Goal: Task Accomplishment & Management: Use online tool/utility

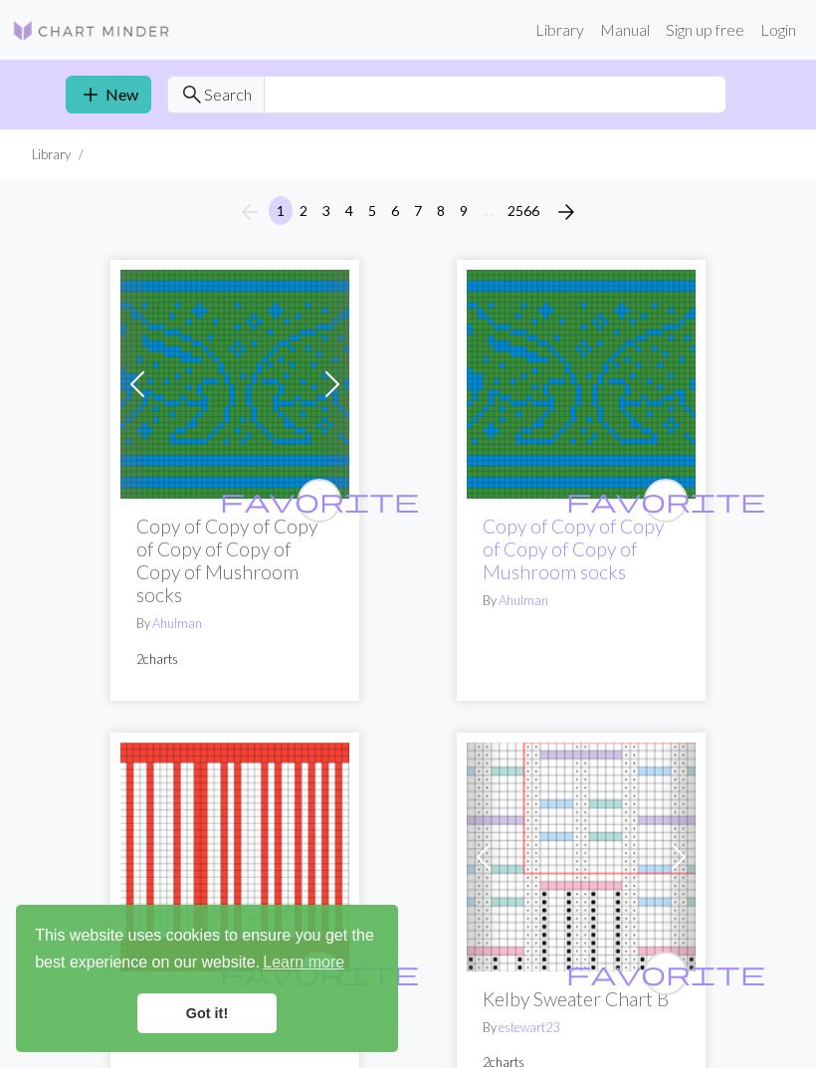
click at [710, 33] on link "Sign up free" at bounding box center [705, 30] width 95 height 40
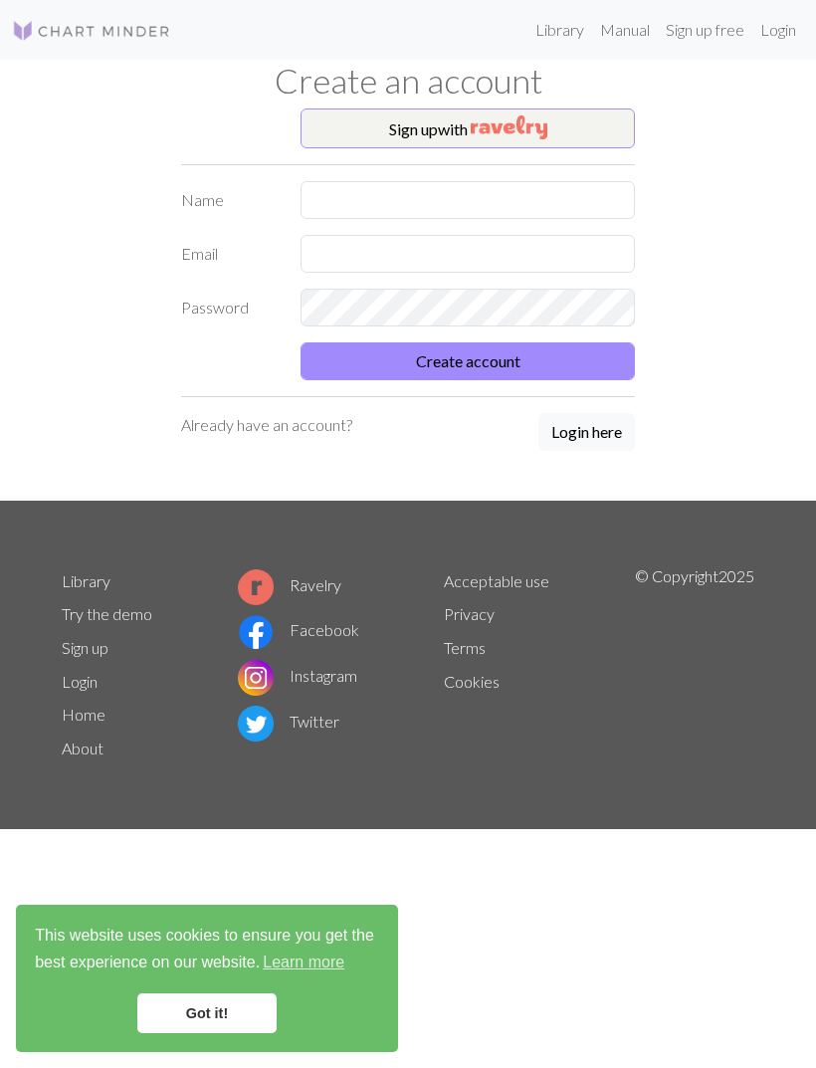
click at [588, 135] on button "Sign up with" at bounding box center [468, 128] width 334 height 40
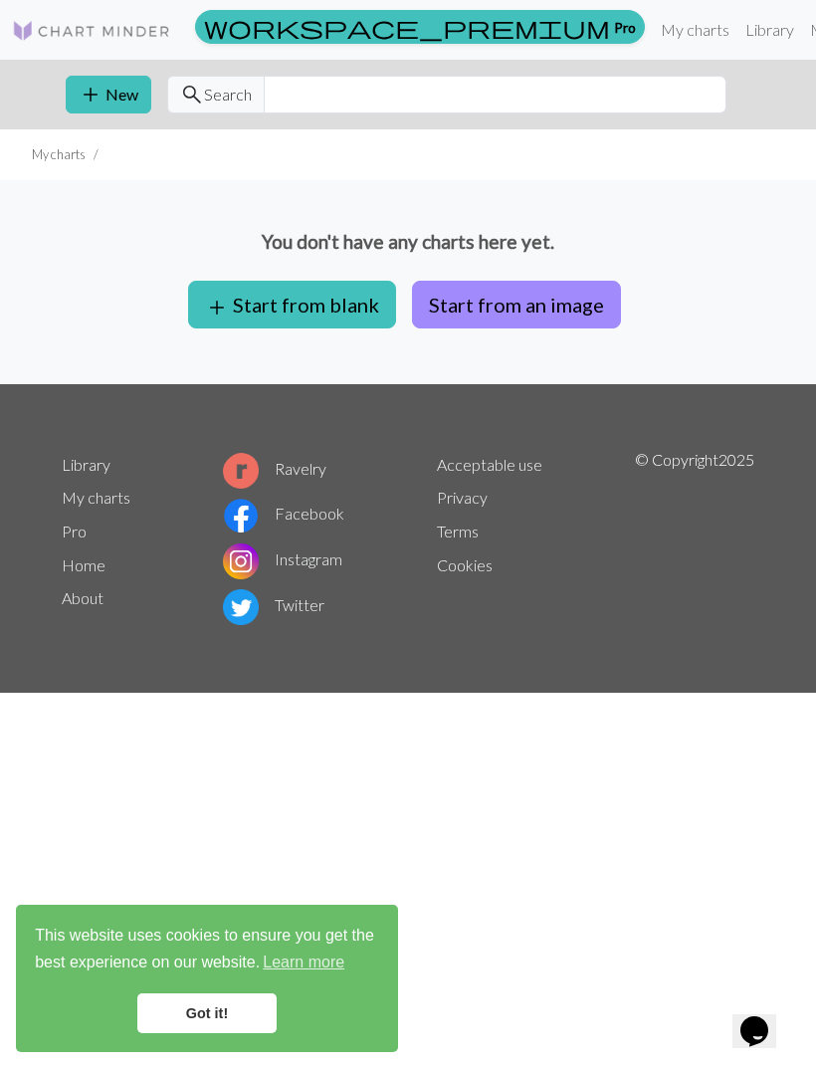
click at [572, 297] on button "Start from an image" at bounding box center [516, 305] width 209 height 48
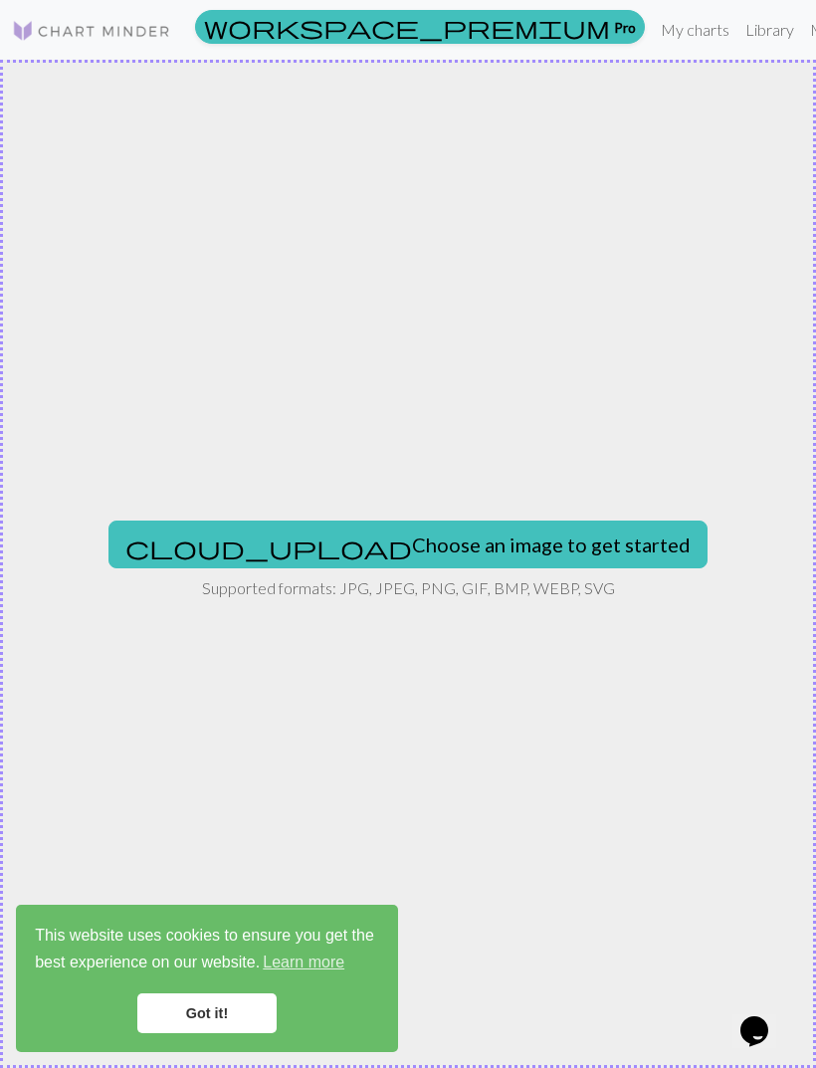
click at [558, 549] on button "cloud_upload Choose an image to get started" at bounding box center [407, 545] width 599 height 48
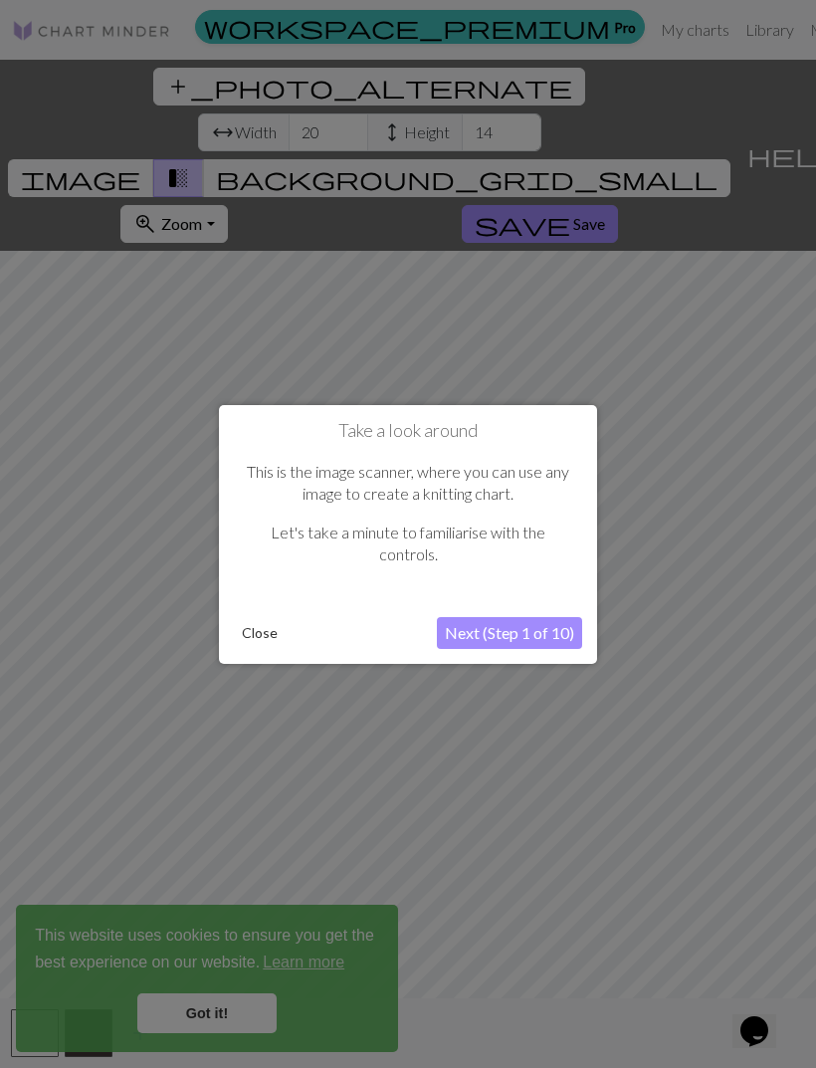
click at [259, 629] on button "Close" at bounding box center [260, 633] width 52 height 30
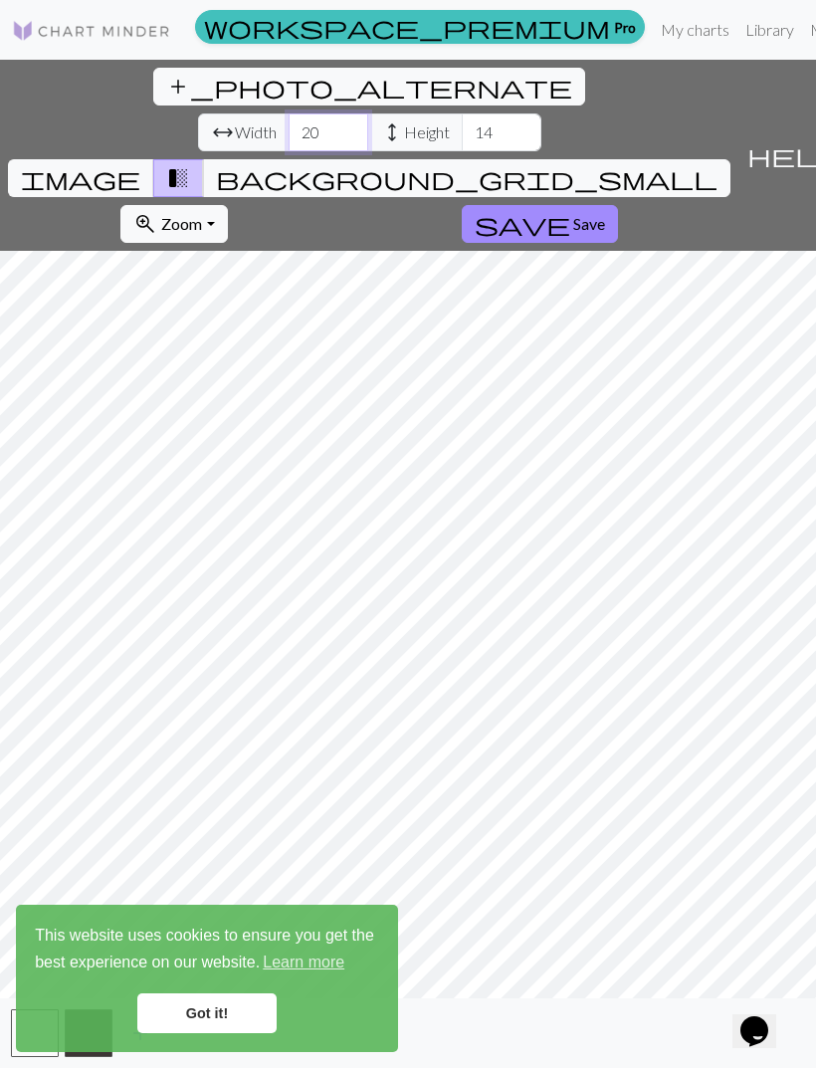
click at [289, 113] on input "20" at bounding box center [329, 132] width 80 height 38
type input "2"
type input "100"
click at [462, 113] on input "14" at bounding box center [502, 132] width 80 height 38
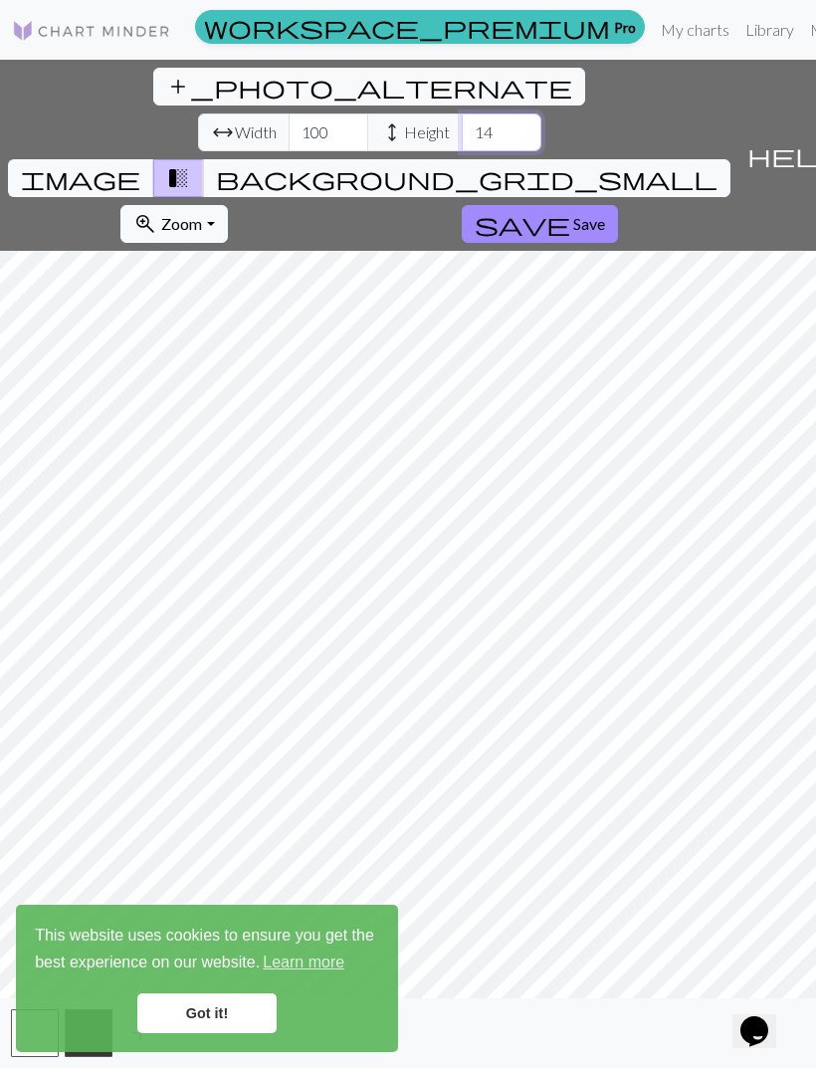
click at [462, 113] on input "14" at bounding box center [502, 132] width 80 height 38
type input "120"
click at [289, 113] on input "100" at bounding box center [329, 132] width 80 height 38
type input "120"
click at [140, 164] on span "image" at bounding box center [80, 178] width 119 height 28
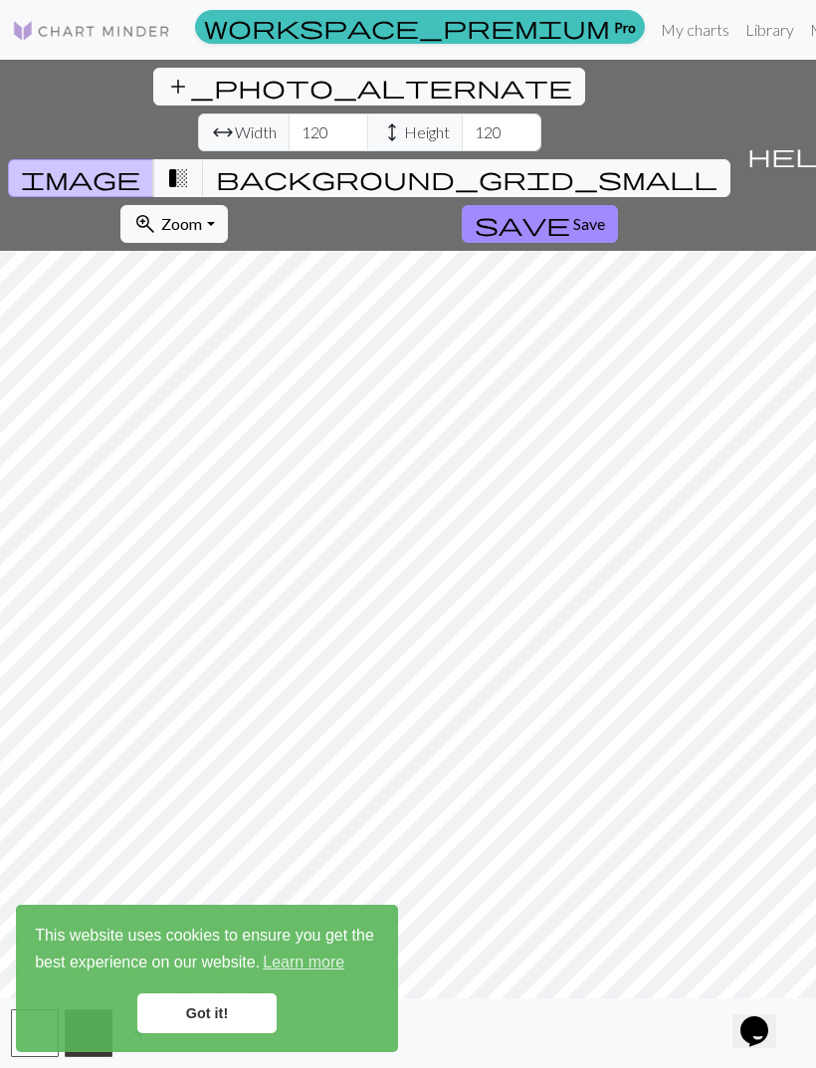
click at [140, 164] on span "image" at bounding box center [80, 178] width 119 height 28
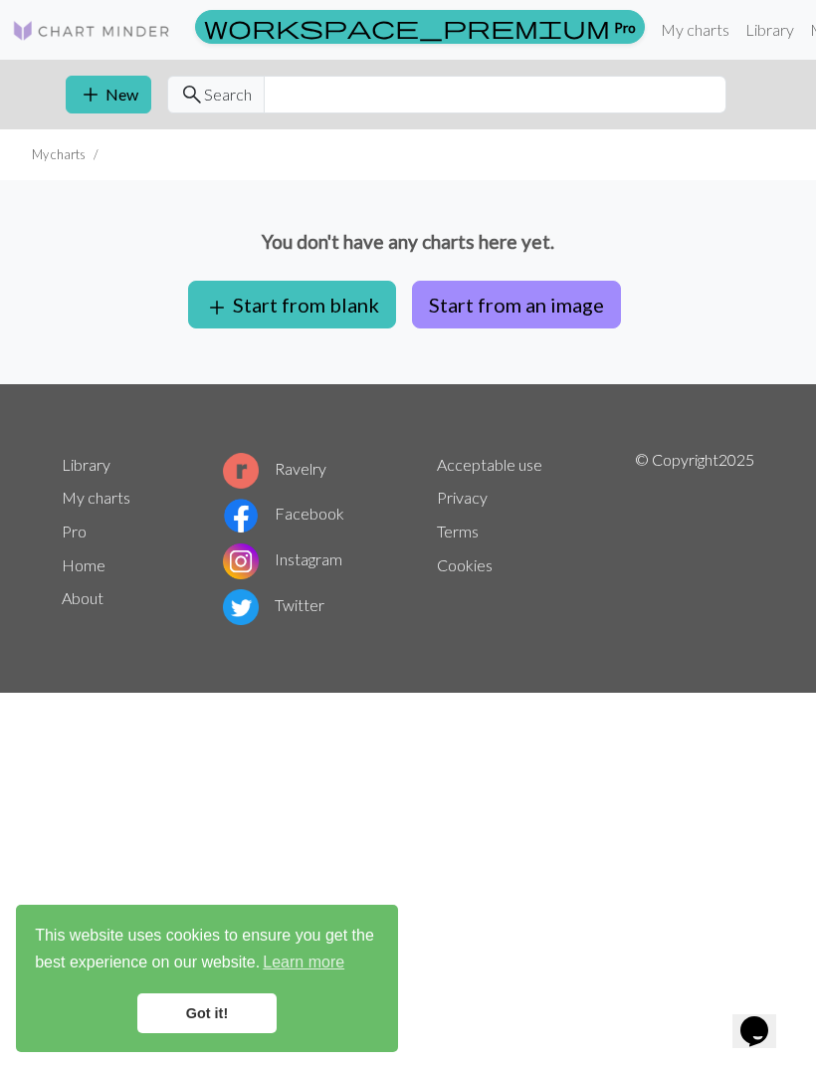
click at [653, 27] on link "My charts" at bounding box center [695, 30] width 85 height 40
click at [653, 26] on link "My charts" at bounding box center [695, 30] width 85 height 40
click at [354, 299] on button "add Start from blank" at bounding box center [292, 305] width 208 height 48
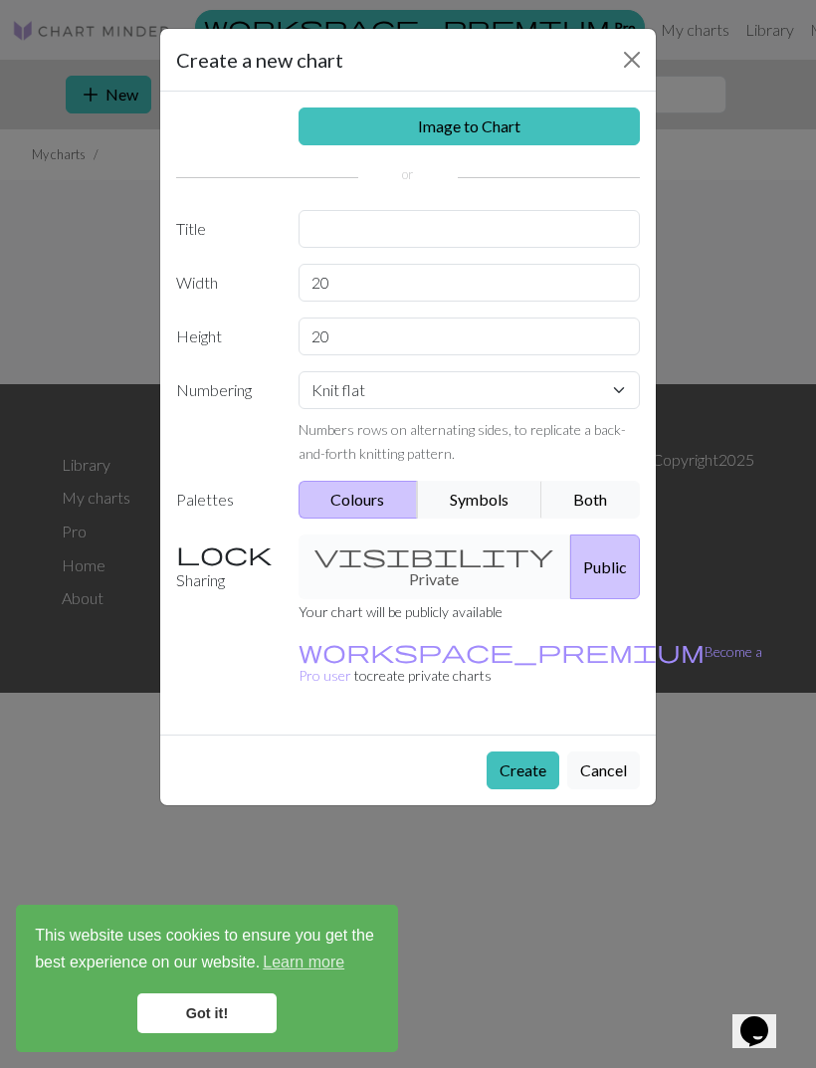
click at [617, 74] on button "Close" at bounding box center [632, 60] width 32 height 32
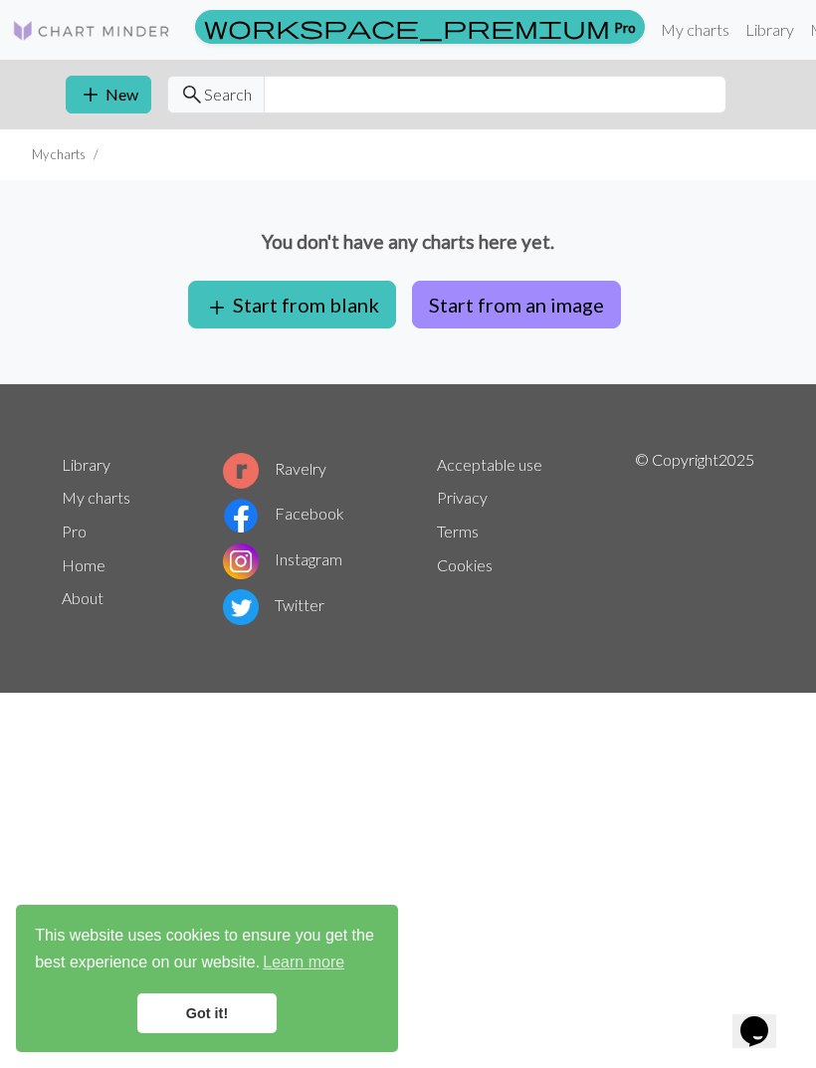
click at [737, 37] on link "Library" at bounding box center [769, 30] width 65 height 40
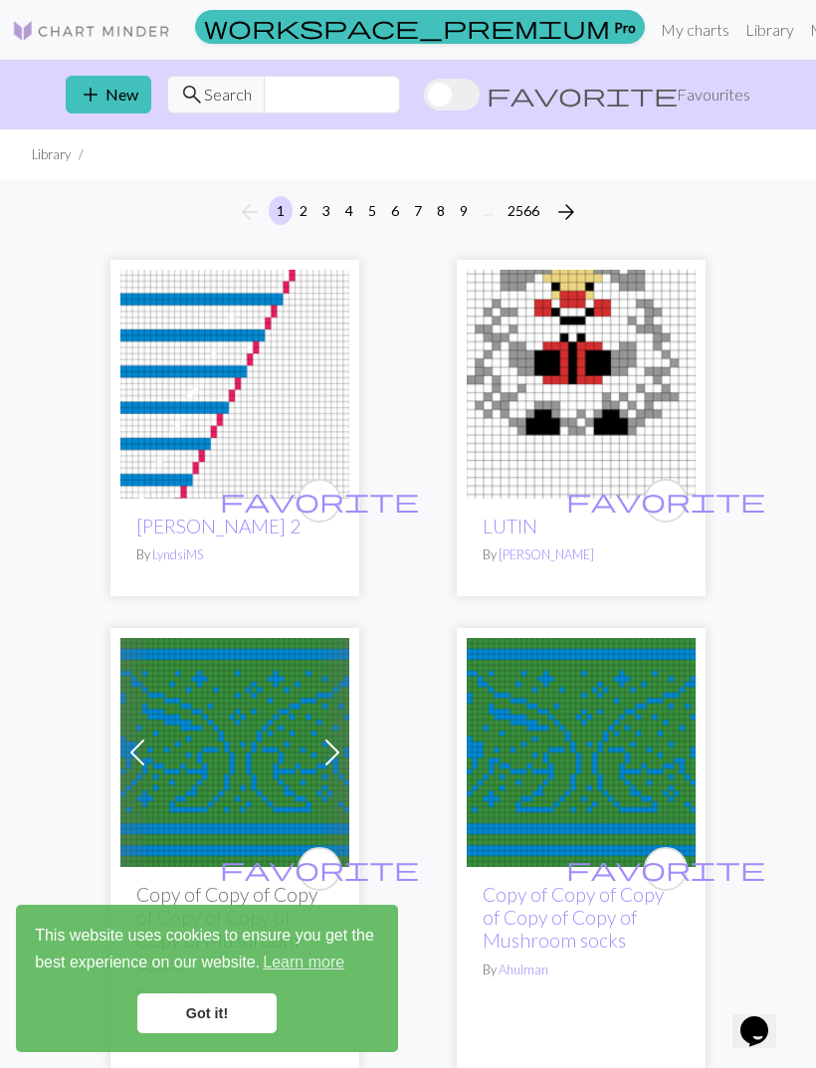
click at [90, 90] on span "add" at bounding box center [91, 95] width 24 height 28
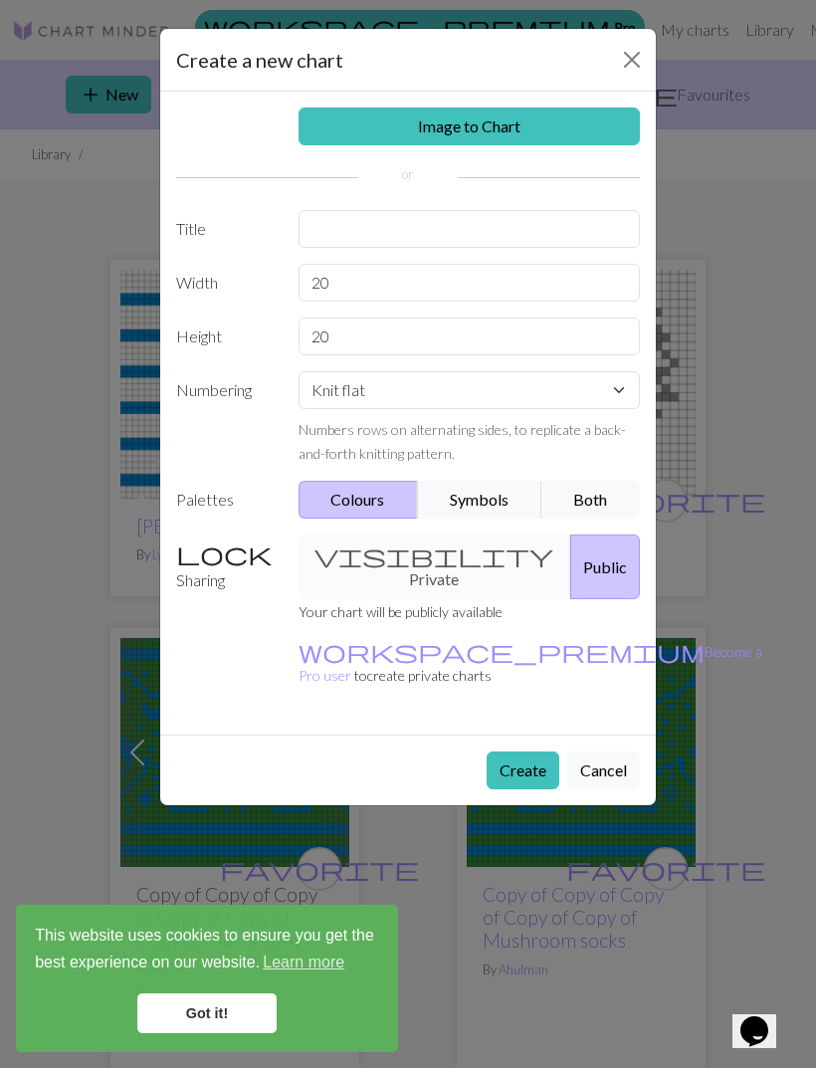
click at [758, 188] on div "Create a new chart Image to Chart Title Width 20 Height 20 Numbering Knit flat …" at bounding box center [408, 534] width 816 height 1068
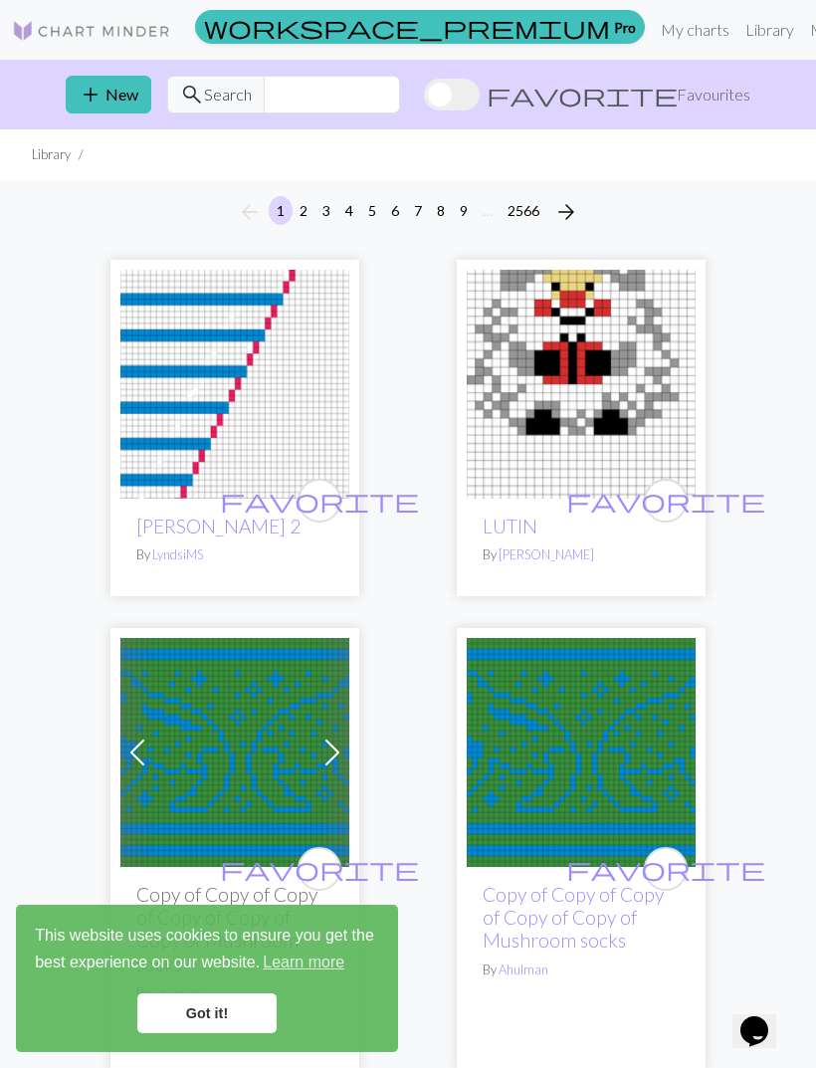
click at [37, 28] on img at bounding box center [91, 31] width 159 height 24
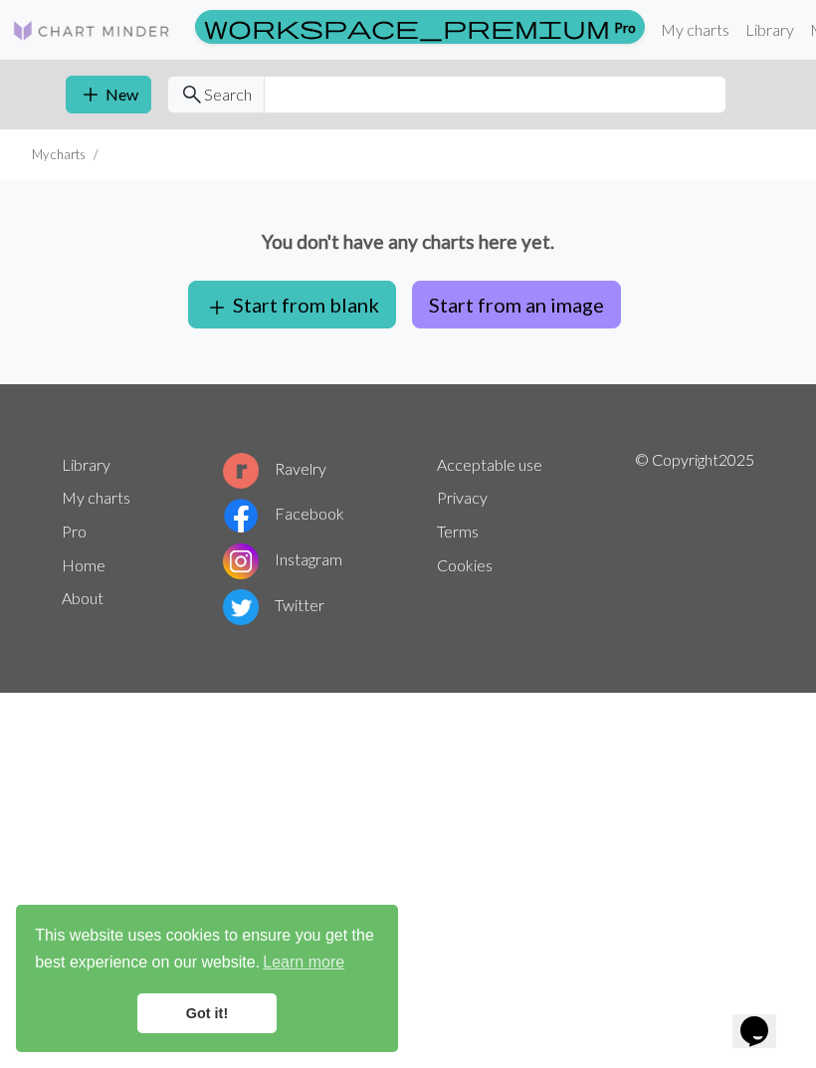
click at [579, 307] on button "Start from an image" at bounding box center [516, 305] width 209 height 48
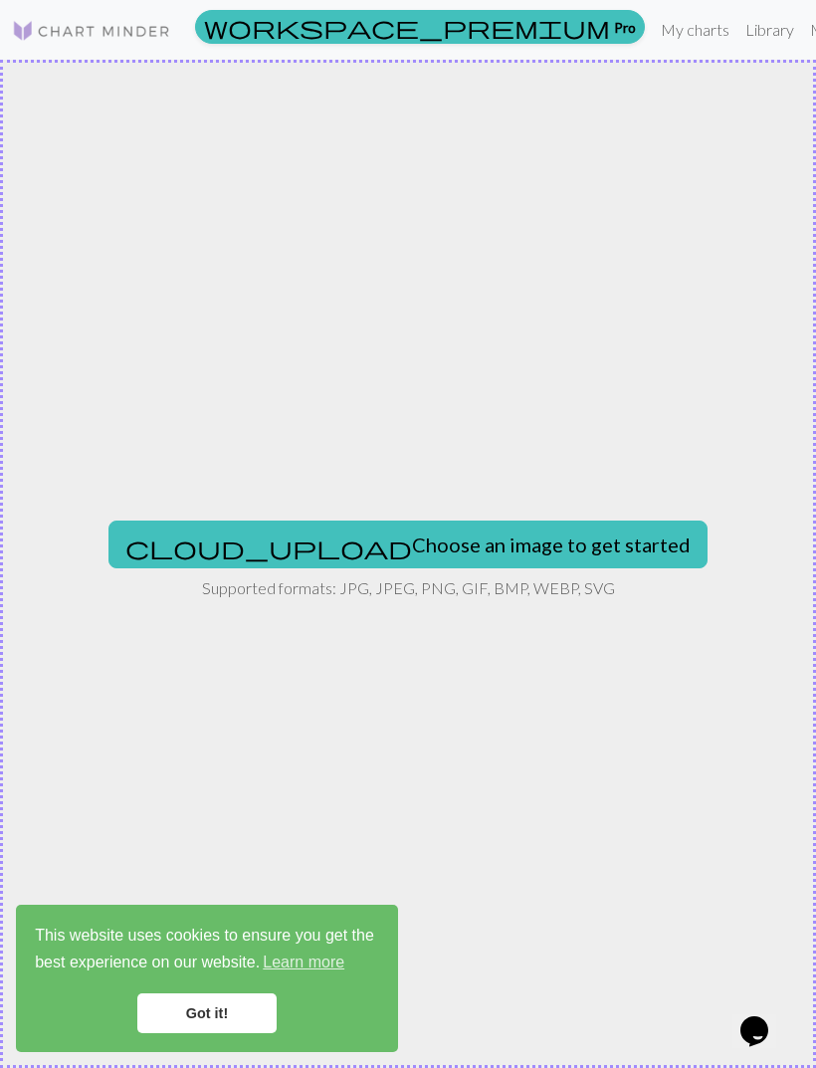
click at [535, 560] on button "cloud_upload Choose an image to get started" at bounding box center [407, 545] width 599 height 48
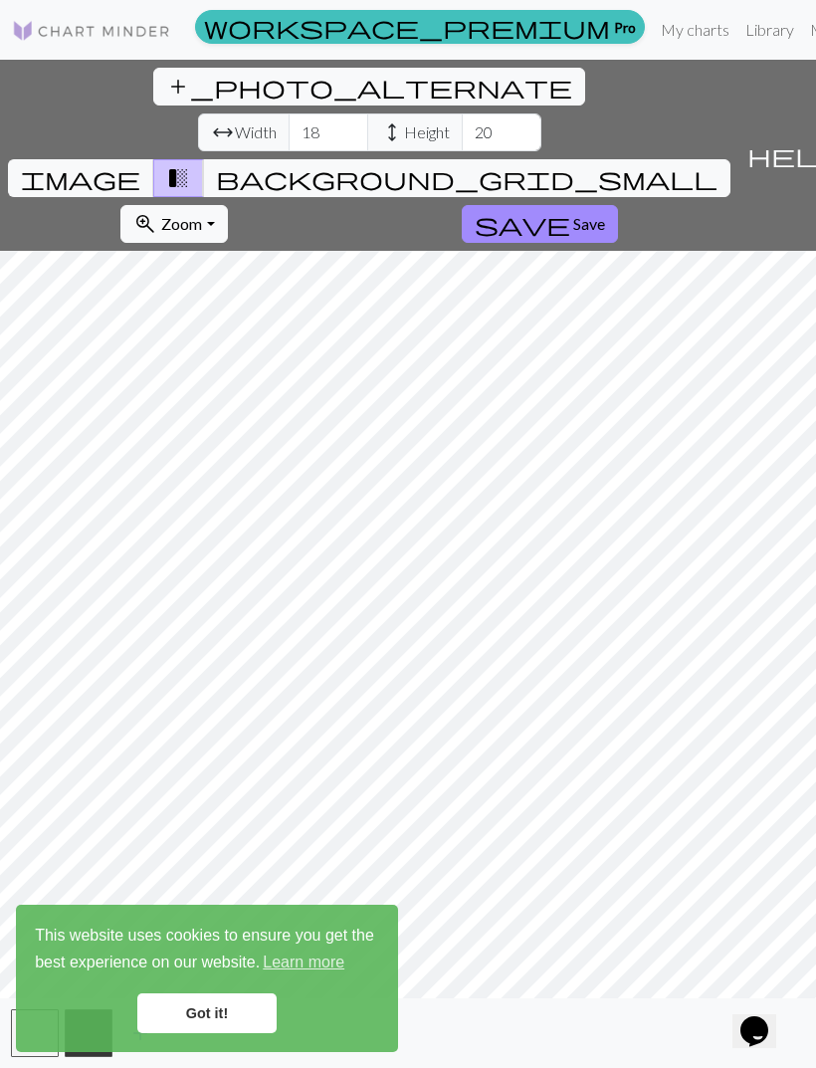
click at [199, 61] on div "add_photo_alternate Change image arrow_range Width 18 height Height 20 image tr…" at bounding box center [369, 155] width 738 height 191
click at [289, 113] on input "18" at bounding box center [329, 132] width 80 height 38
click at [289, 113] on input "1018" at bounding box center [329, 132] width 80 height 38
type input "100"
click at [462, 113] on input "20" at bounding box center [502, 132] width 80 height 38
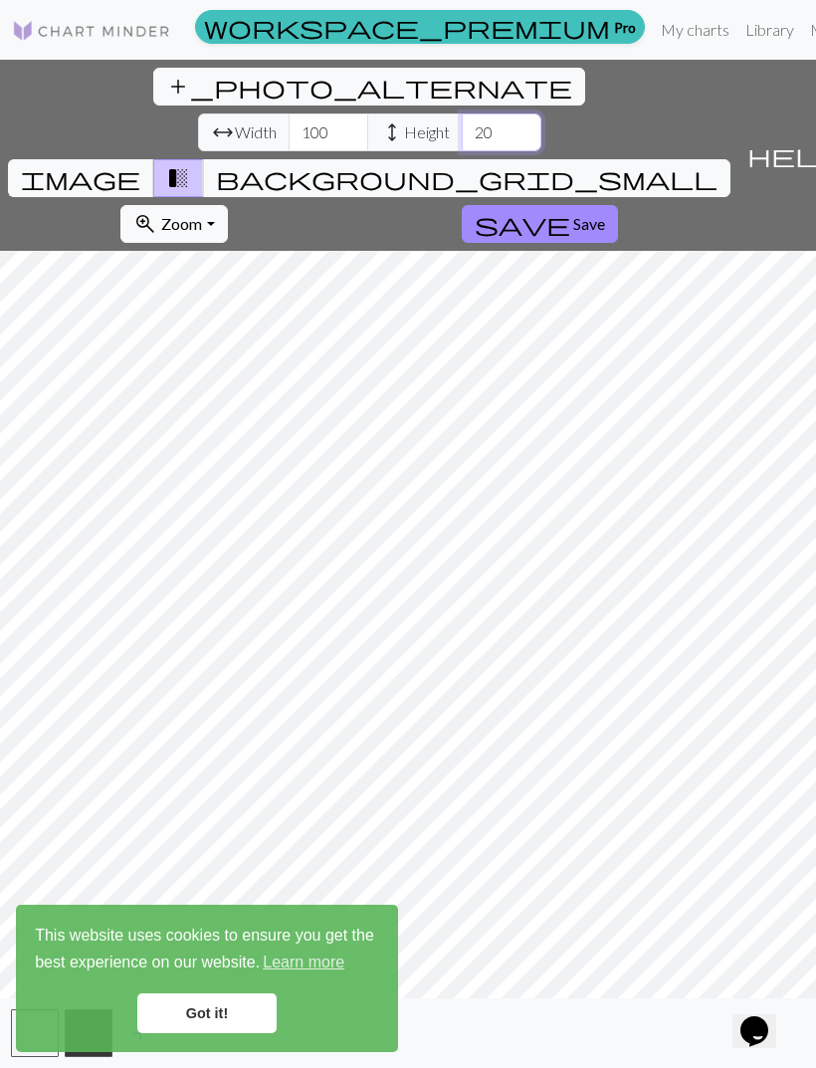
click at [462, 113] on input "20" at bounding box center [502, 132] width 80 height 38
type input "100"
click at [140, 164] on span "image" at bounding box center [80, 178] width 119 height 28
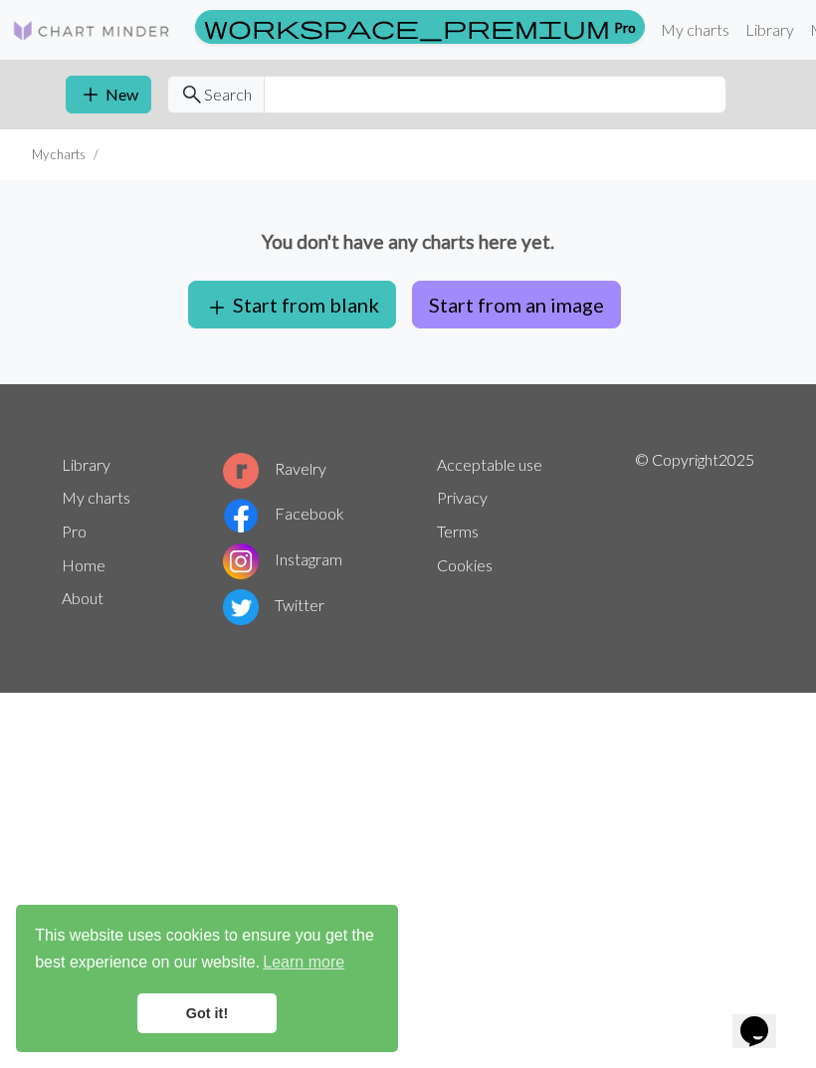
click at [564, 322] on button "Start from an image" at bounding box center [516, 305] width 209 height 48
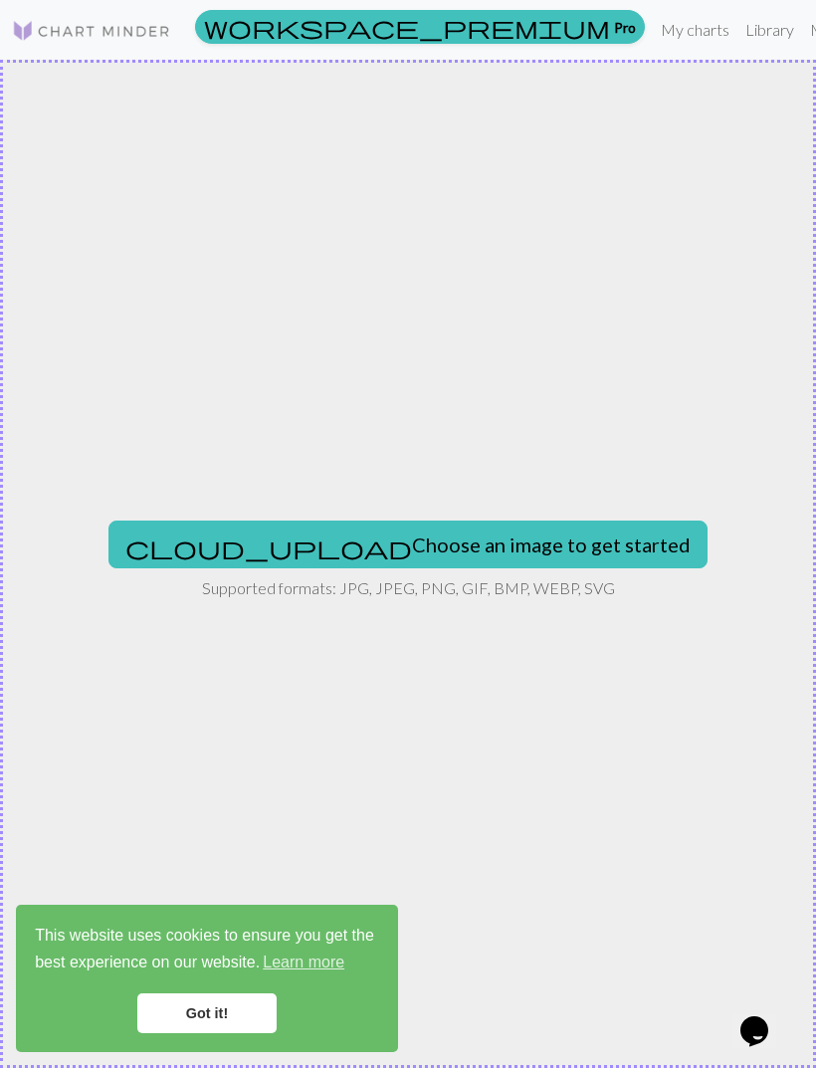
click at [510, 544] on button "cloud_upload Choose an image to get started" at bounding box center [407, 545] width 599 height 48
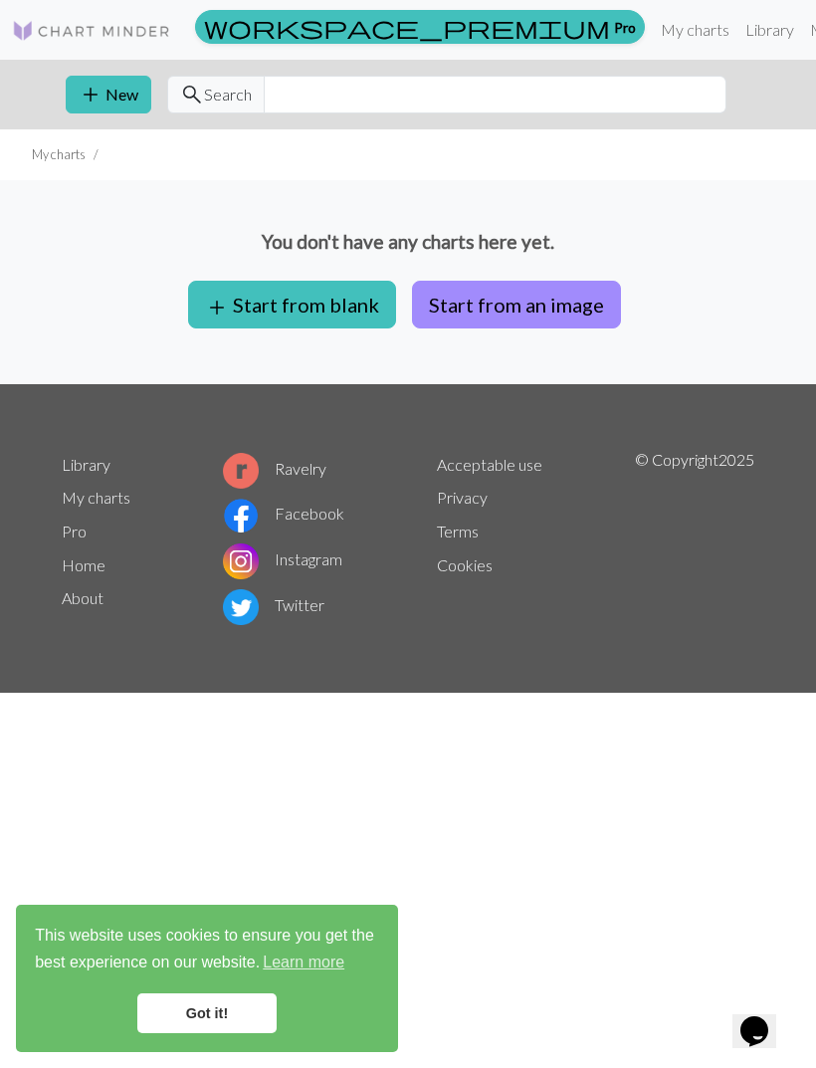
click at [578, 314] on button "Start from an image" at bounding box center [516, 305] width 209 height 48
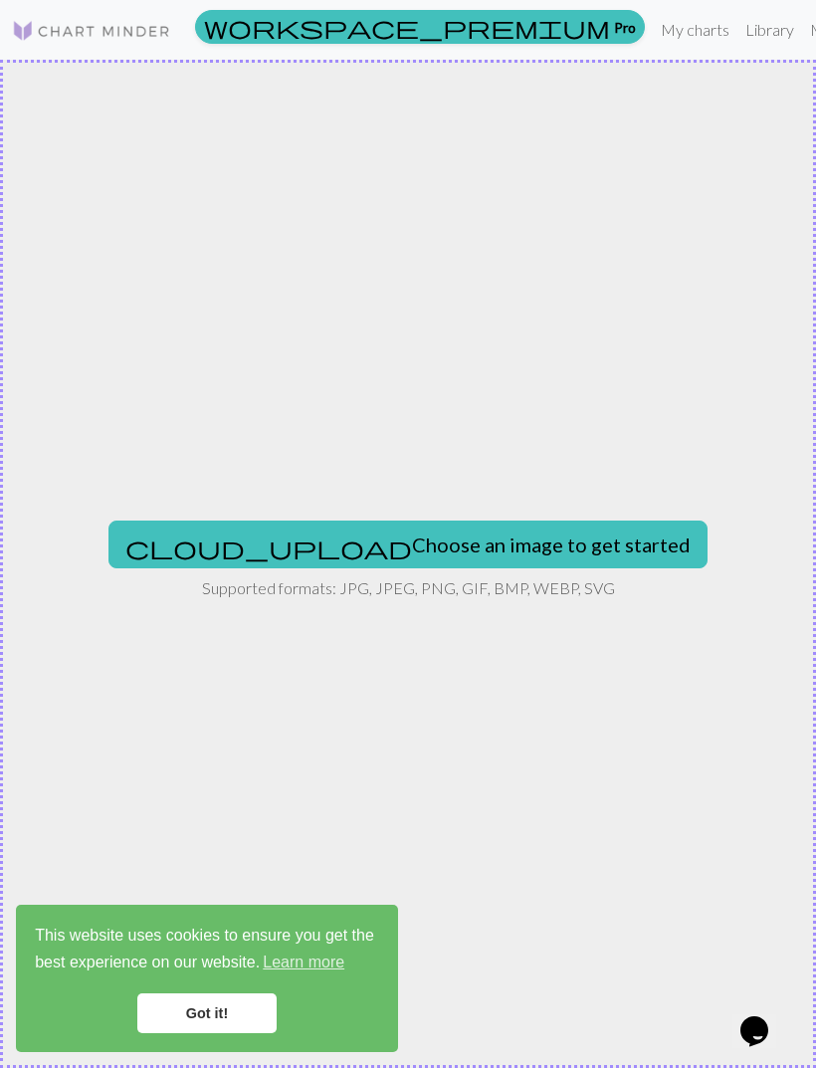
click at [529, 540] on button "cloud_upload Choose an image to get started" at bounding box center [407, 545] width 599 height 48
click at [477, 533] on button "cloud_upload Choose an image to get started" at bounding box center [407, 545] width 599 height 48
click at [442, 548] on button "cloud_upload Choose an image to get started" at bounding box center [407, 545] width 599 height 48
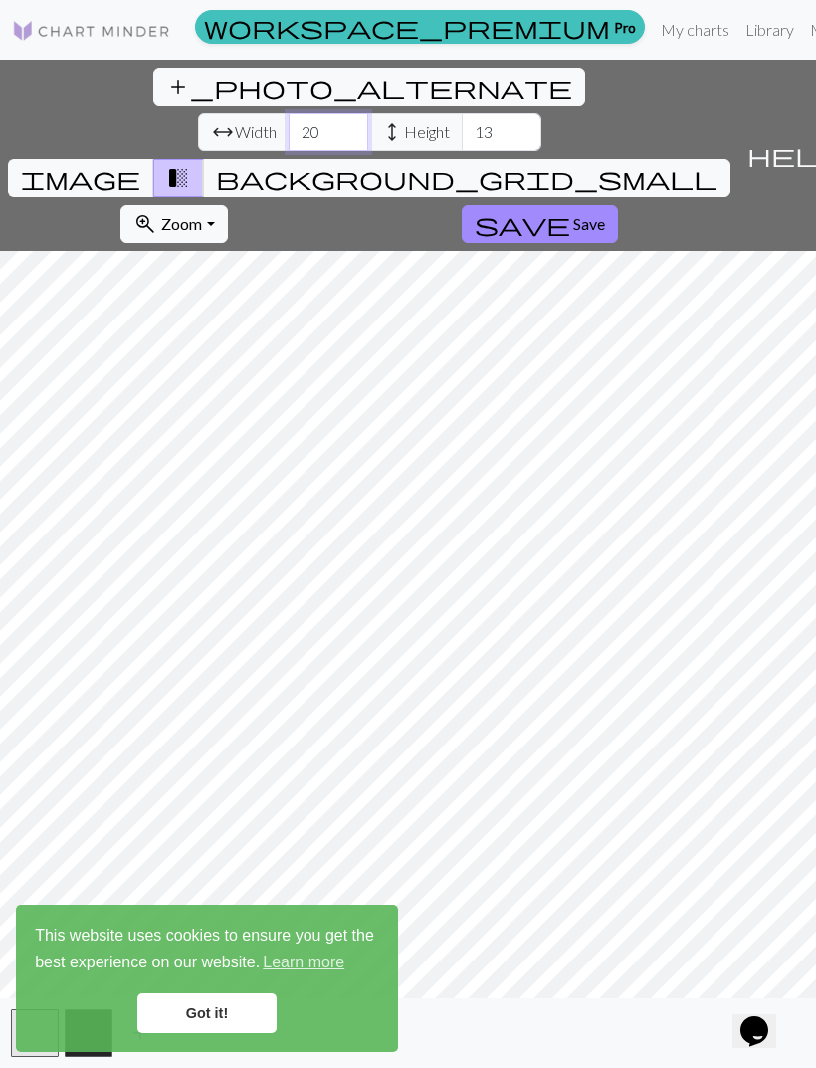
click at [289, 113] on input "20" at bounding box center [329, 132] width 80 height 38
type input "100"
click at [462, 113] on input "13" at bounding box center [502, 132] width 80 height 38
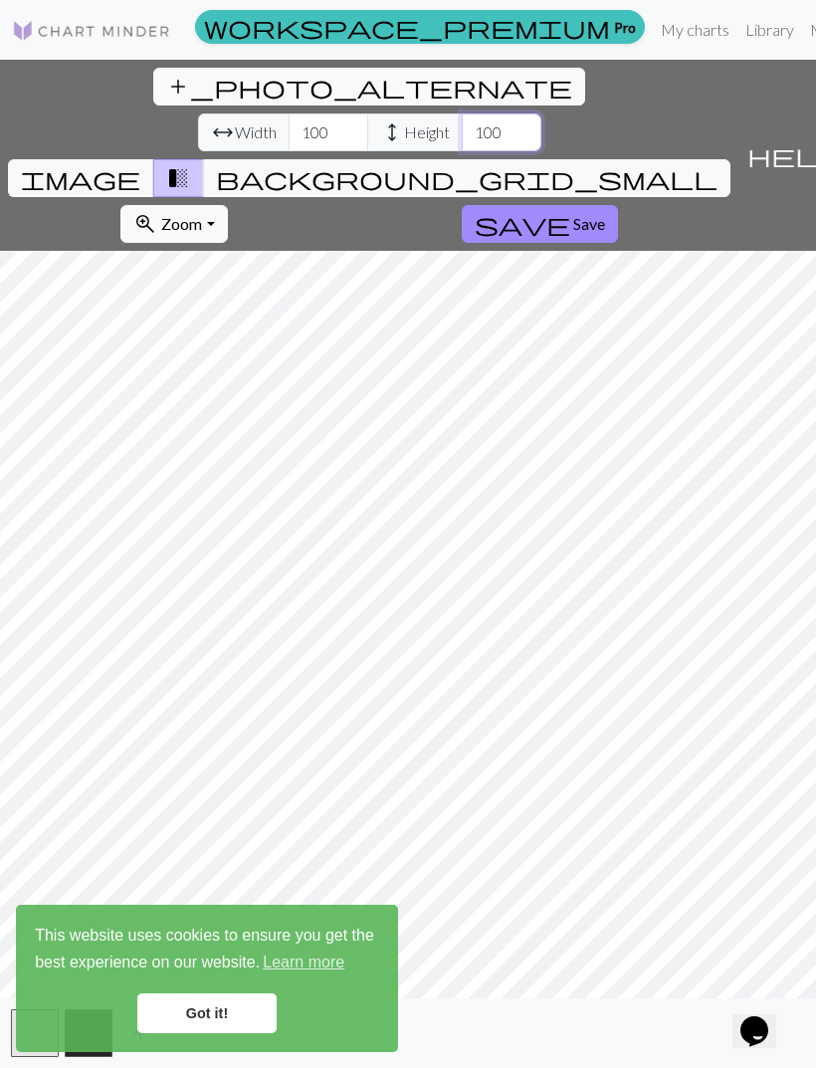
type input "100"
click at [190, 164] on span "transition_fade" at bounding box center [178, 178] width 24 height 28
click at [237, 1021] on link "Got it!" at bounding box center [206, 1013] width 139 height 40
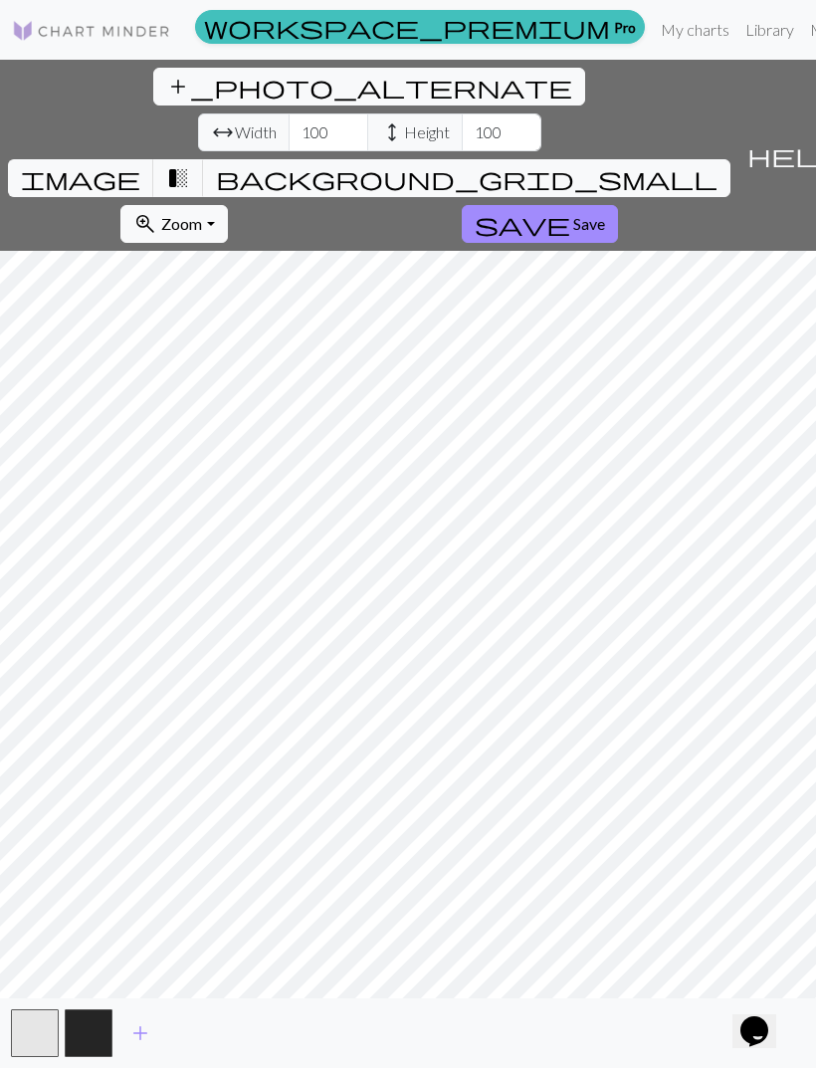
click at [202, 214] on span "Zoom" at bounding box center [181, 223] width 41 height 19
click at [289, 113] on input "100" at bounding box center [329, 132] width 80 height 38
type input "40"
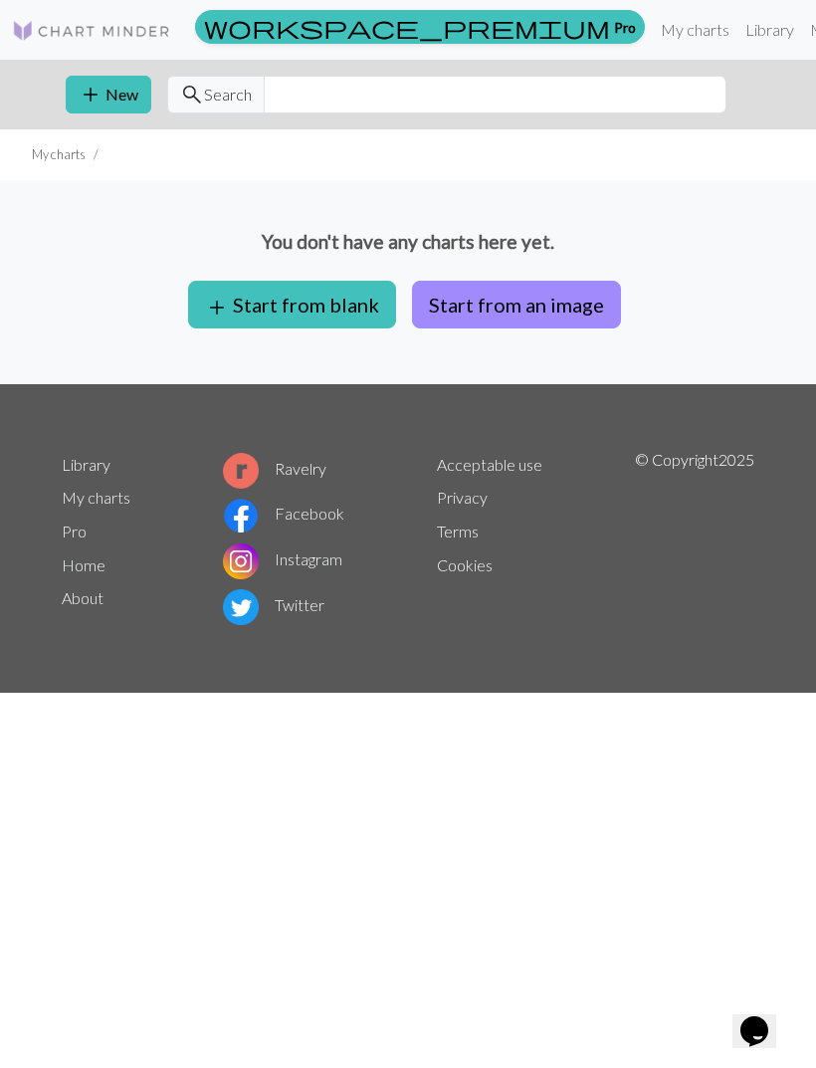
click at [583, 303] on button "Start from an image" at bounding box center [516, 305] width 209 height 48
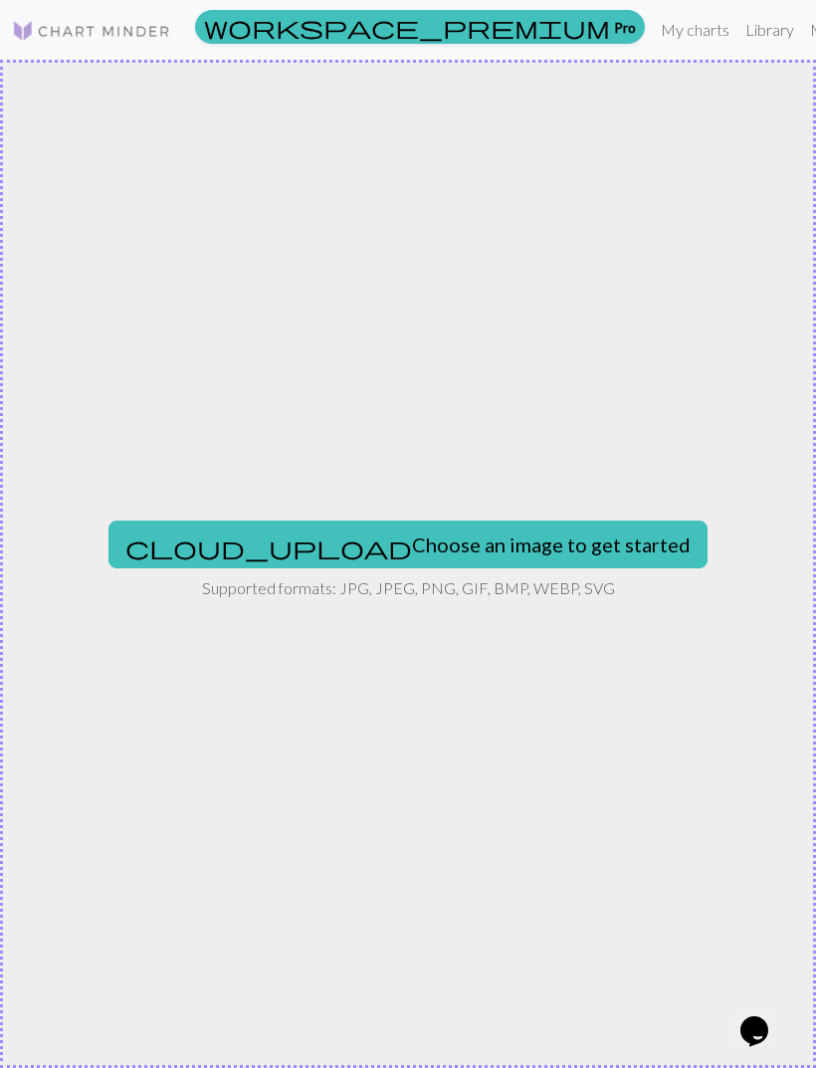
click at [531, 526] on button "cloud_upload Choose an image to get started" at bounding box center [407, 545] width 599 height 48
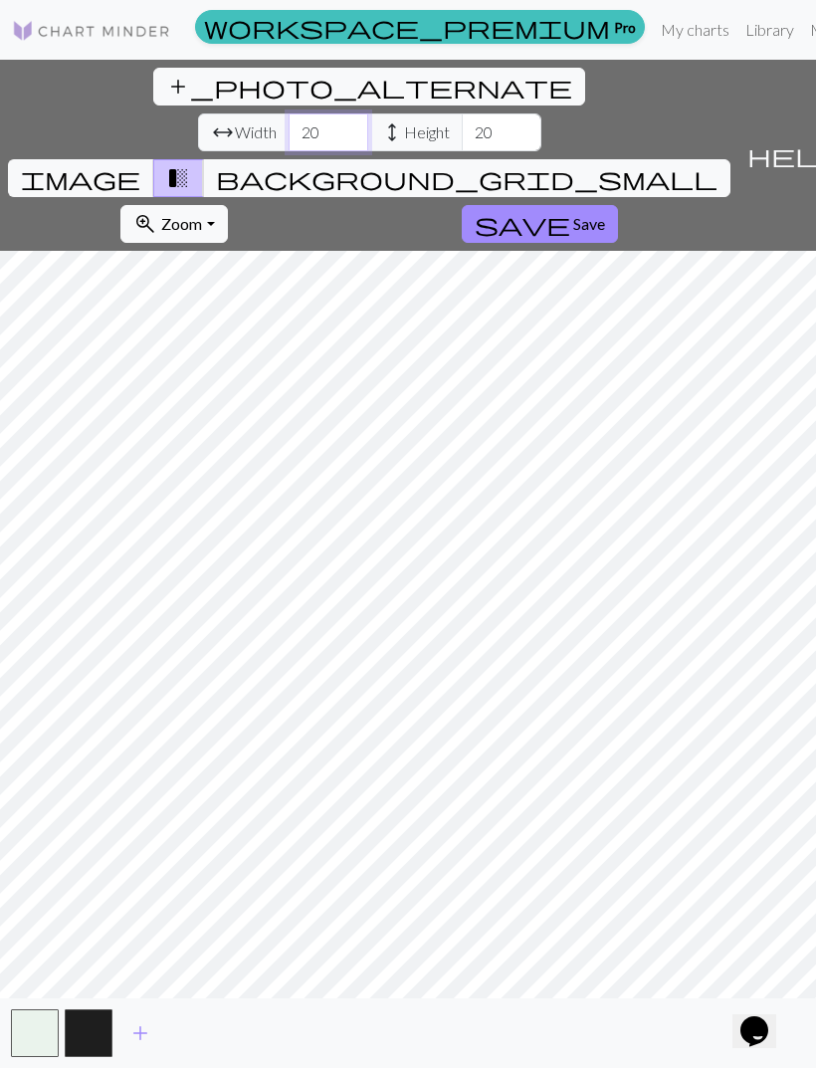
click at [289, 113] on input "20" at bounding box center [329, 132] width 80 height 38
type input "100"
click at [573, 214] on span "Save" at bounding box center [589, 223] width 32 height 19
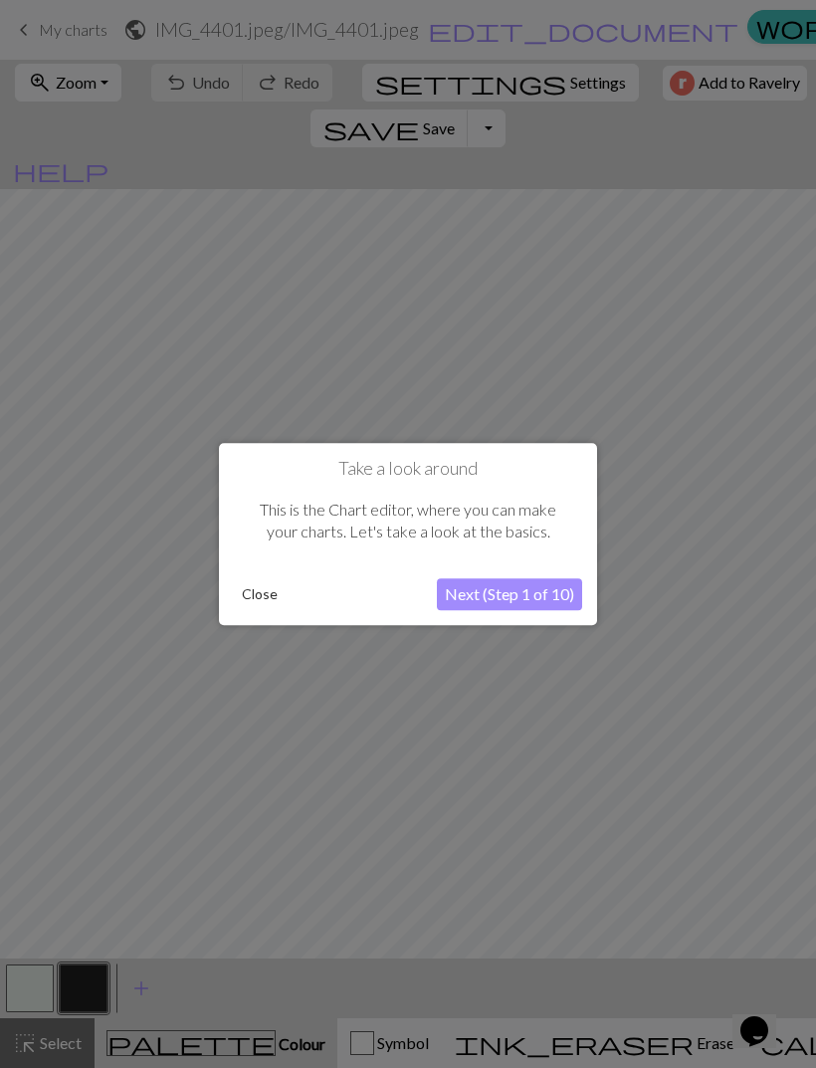
click at [550, 598] on button "Next (Step 1 of 10)" at bounding box center [509, 594] width 145 height 32
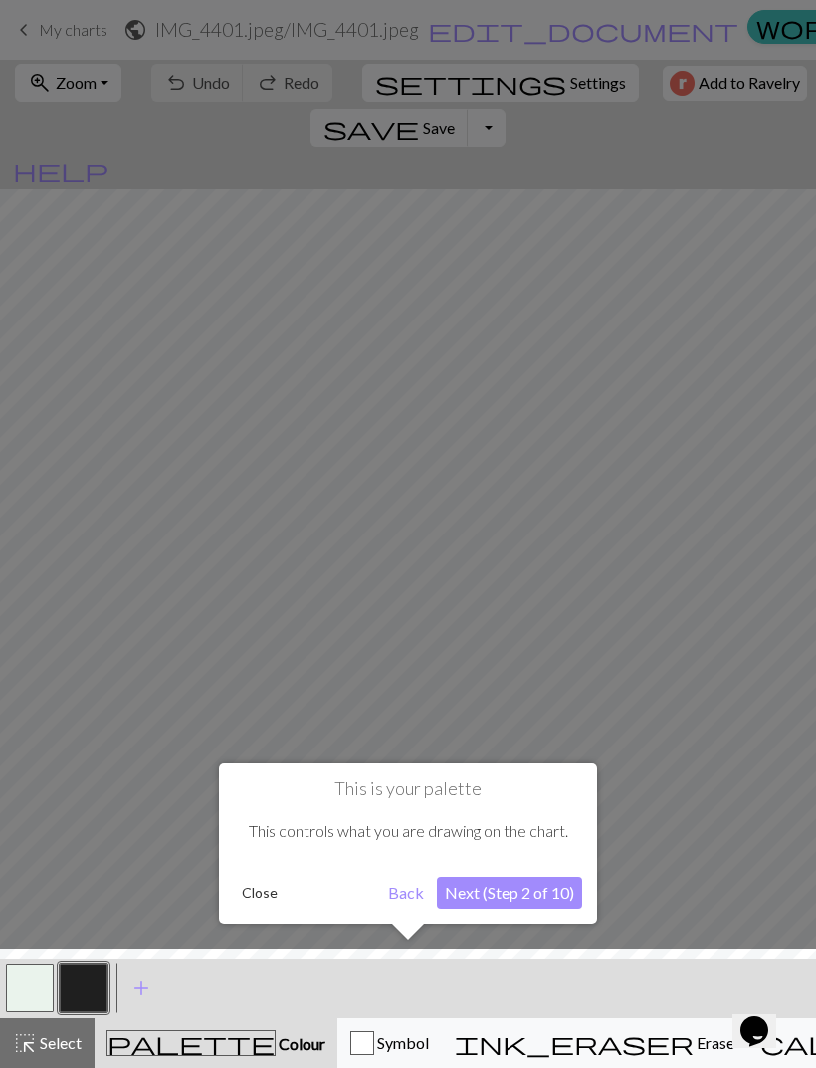
click at [547, 884] on button "Next (Step 2 of 10)" at bounding box center [509, 893] width 145 height 32
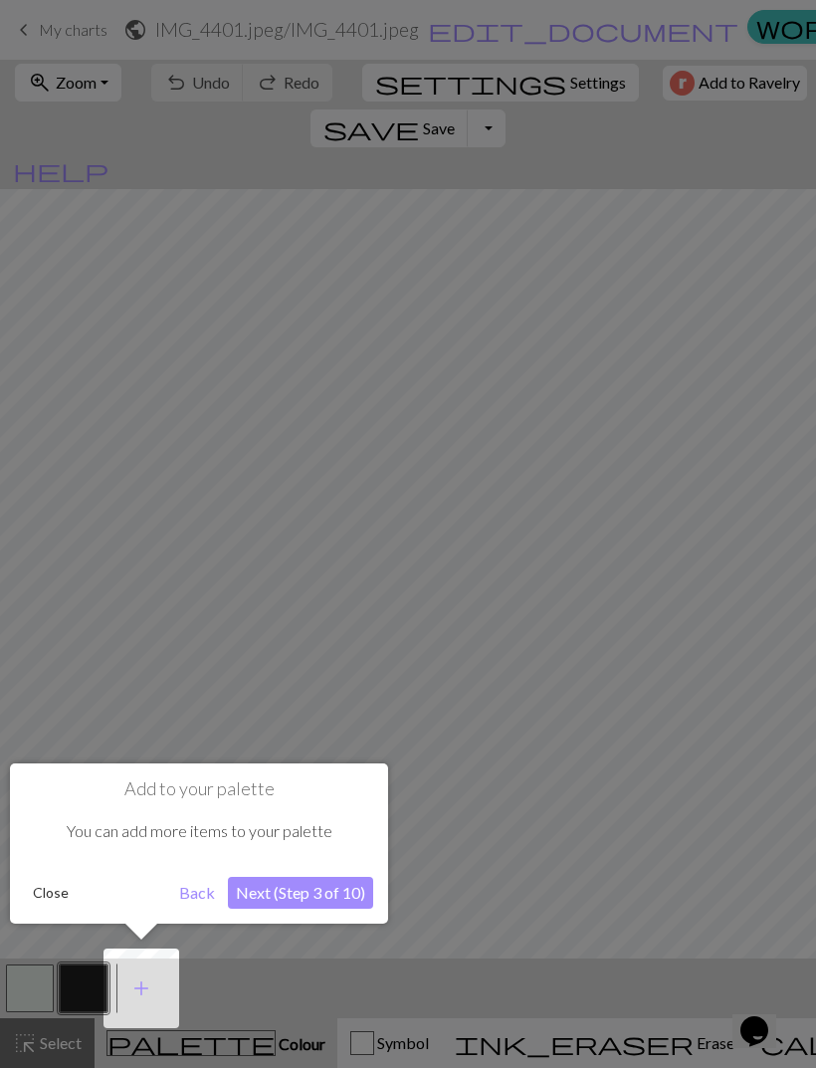
click at [336, 890] on button "Next (Step 3 of 10)" at bounding box center [300, 893] width 145 height 32
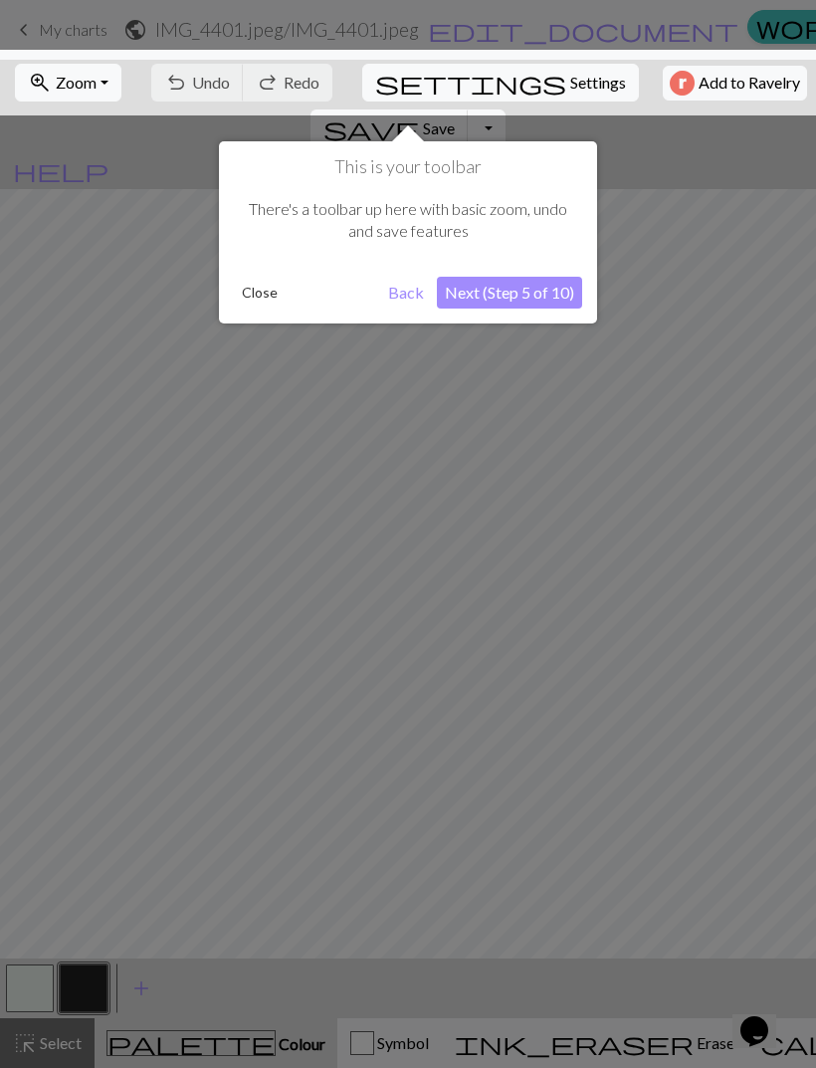
click at [526, 303] on button "Next (Step 5 of 10)" at bounding box center [509, 293] width 145 height 32
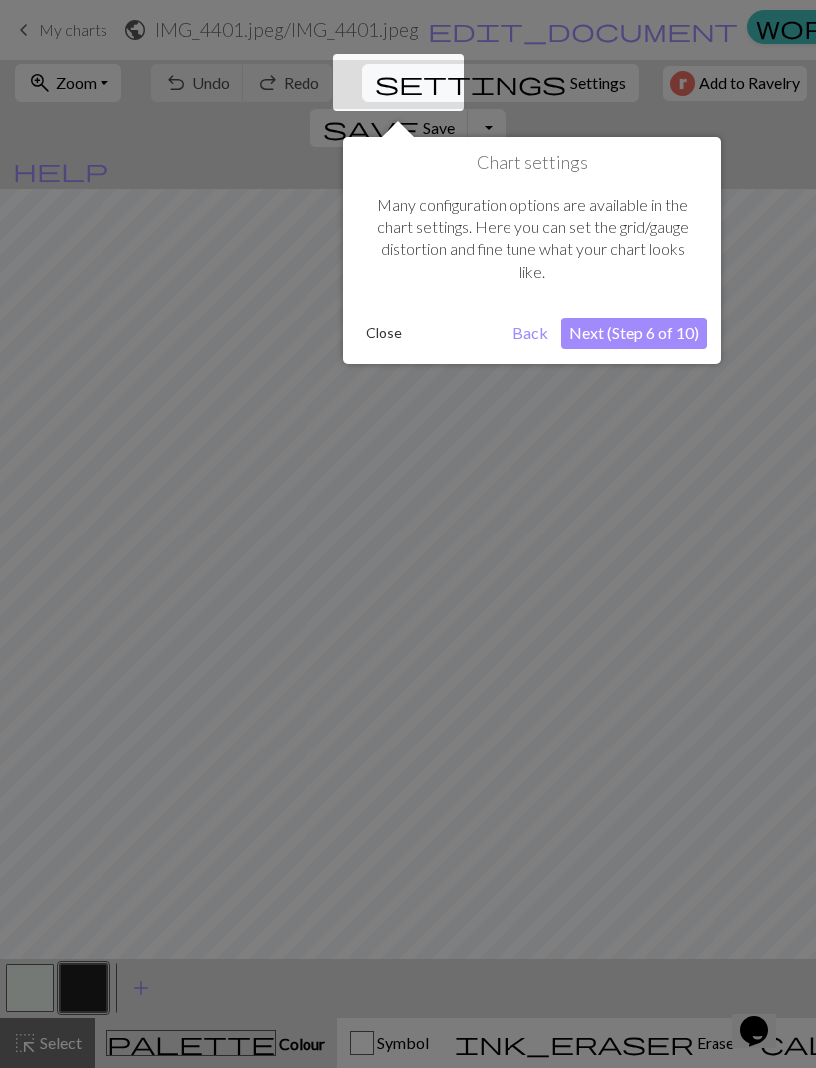
click at [670, 330] on button "Next (Step 6 of 10)" at bounding box center [633, 333] width 145 height 32
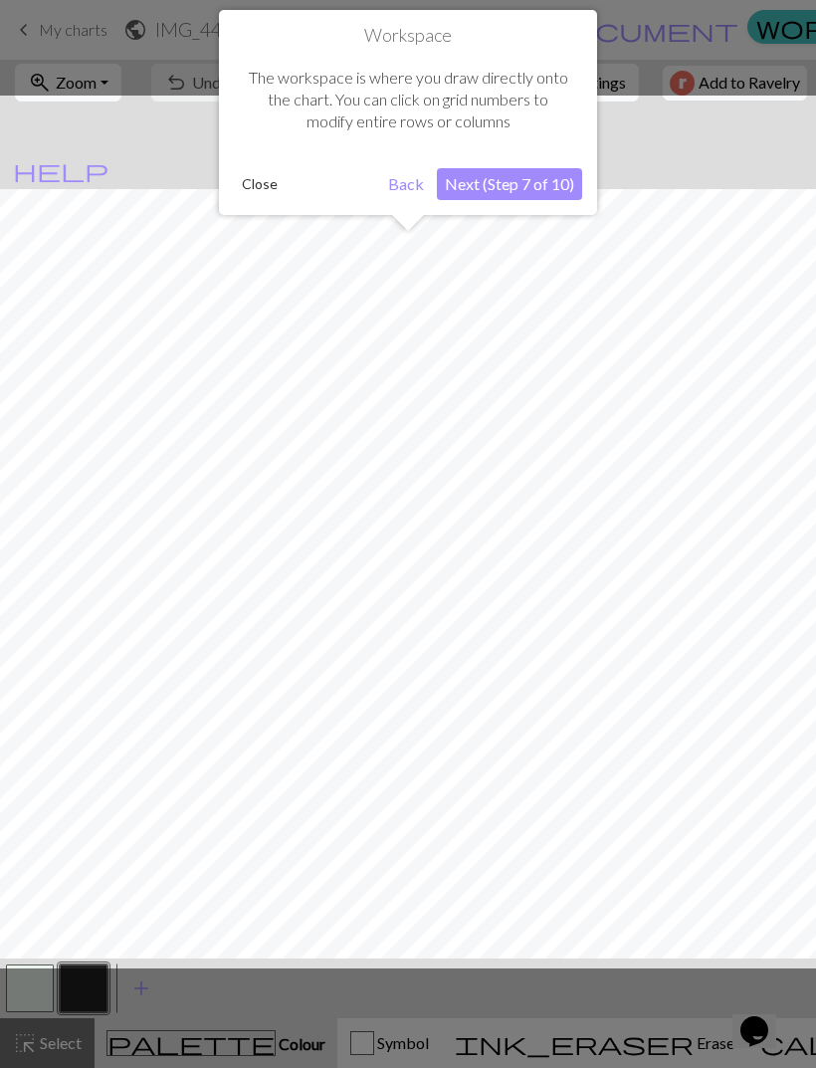
scroll to position [76, 0]
click at [499, 193] on button "Next (Step 7 of 10)" at bounding box center [509, 184] width 145 height 32
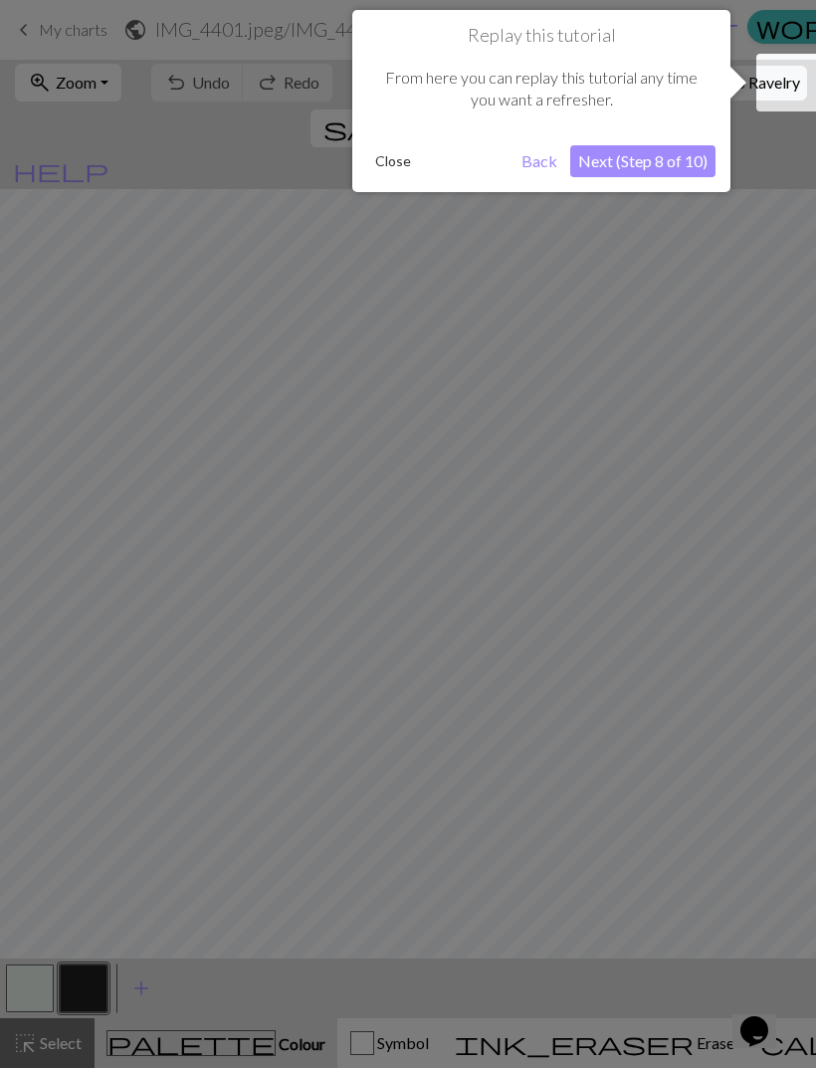
click at [694, 161] on button "Next (Step 8 of 10)" at bounding box center [642, 161] width 145 height 32
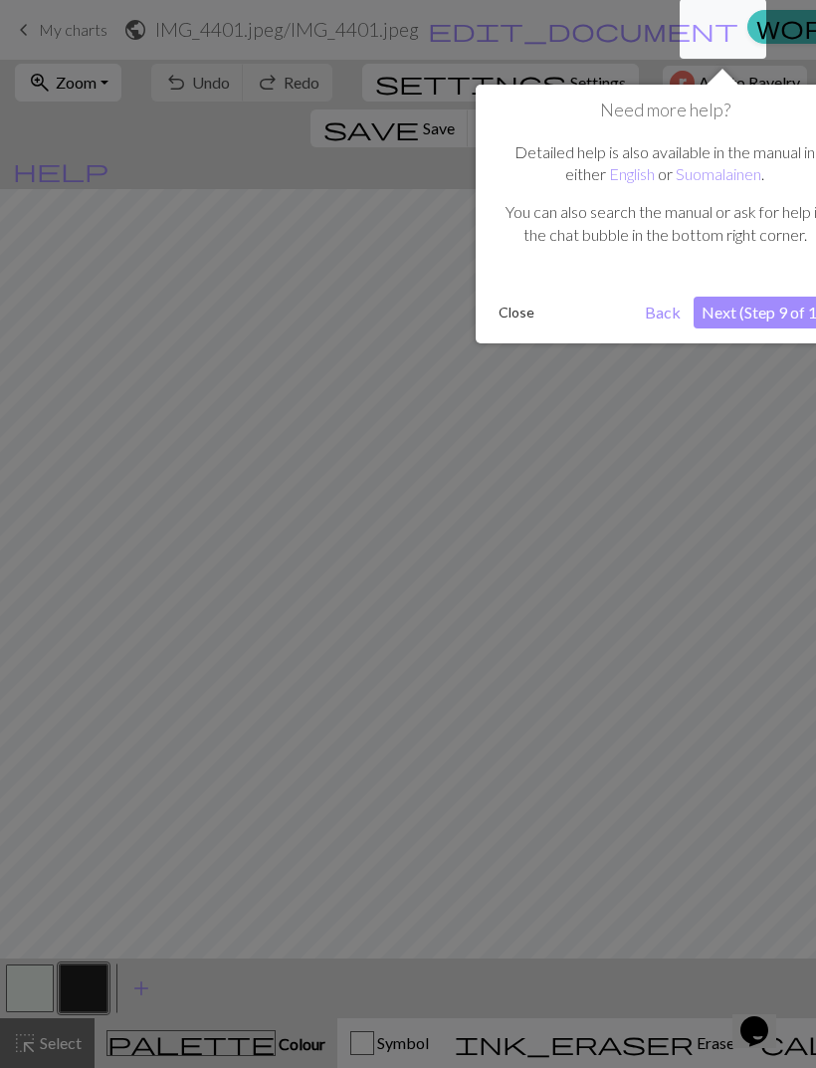
click at [775, 305] on button "Next (Step 9 of 10)" at bounding box center [766, 313] width 145 height 32
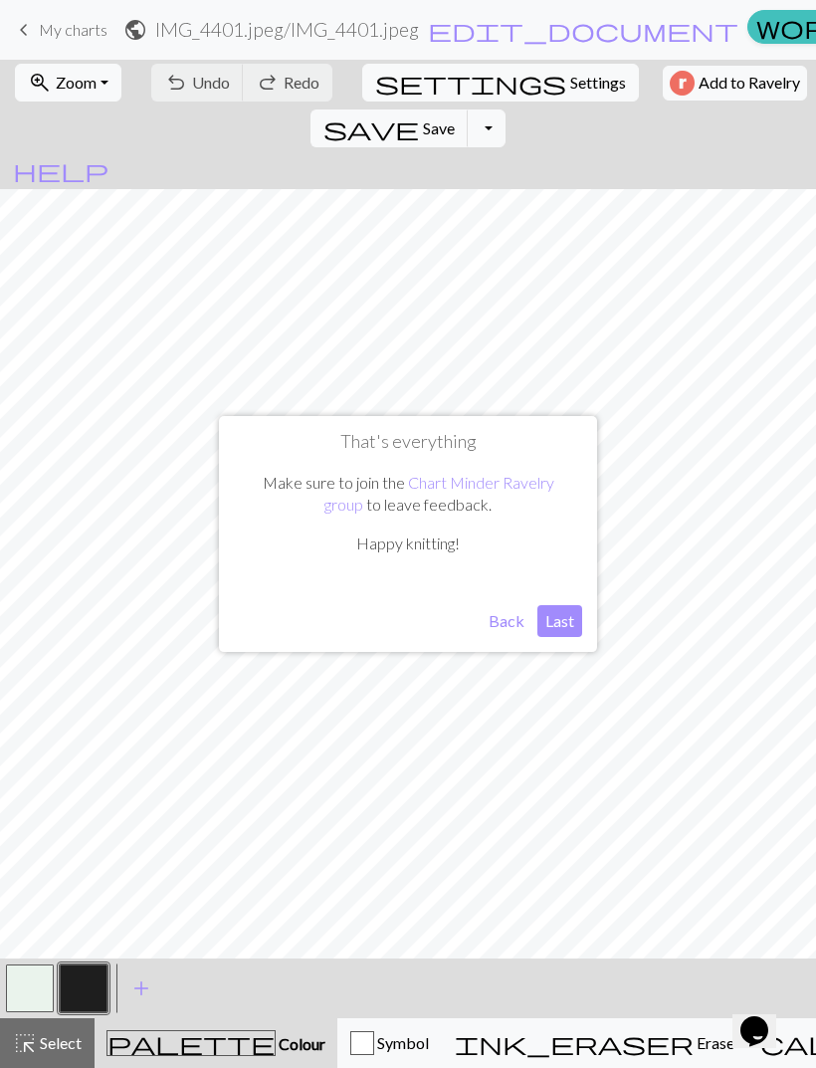
click at [558, 624] on button "Last" at bounding box center [559, 621] width 45 height 32
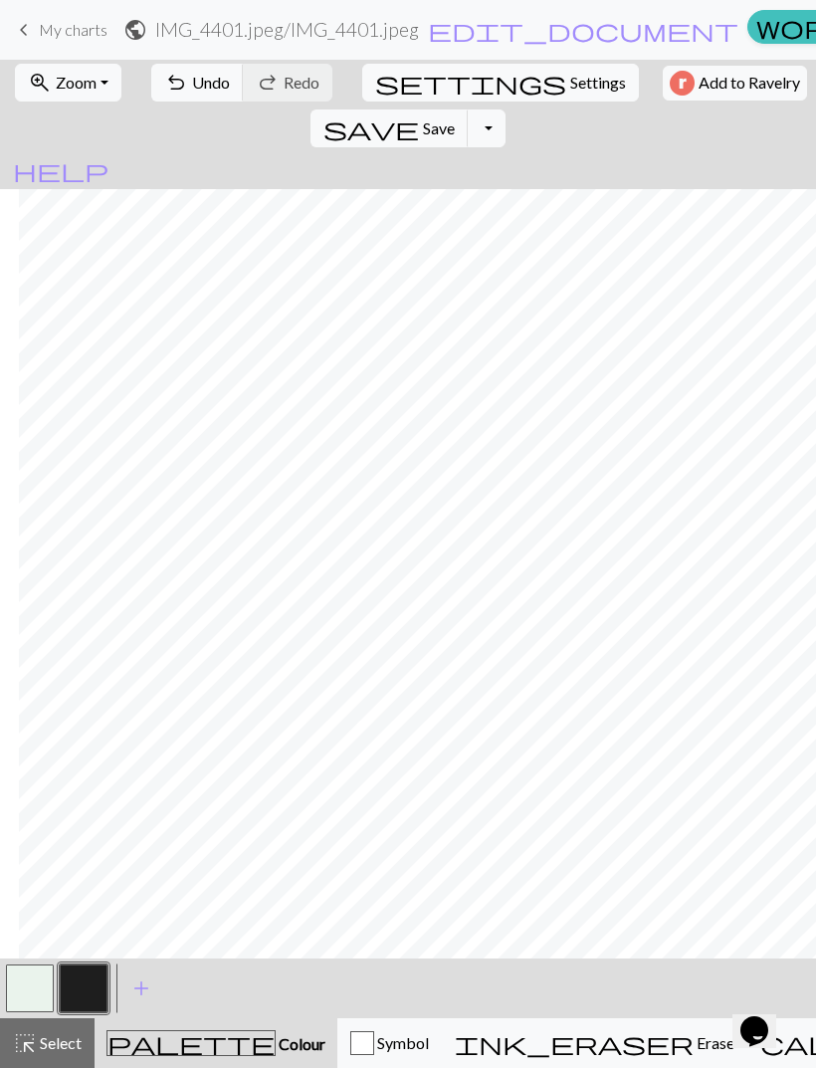
scroll to position [0, 506]
click at [570, 88] on span "Settings" at bounding box center [598, 83] width 56 height 24
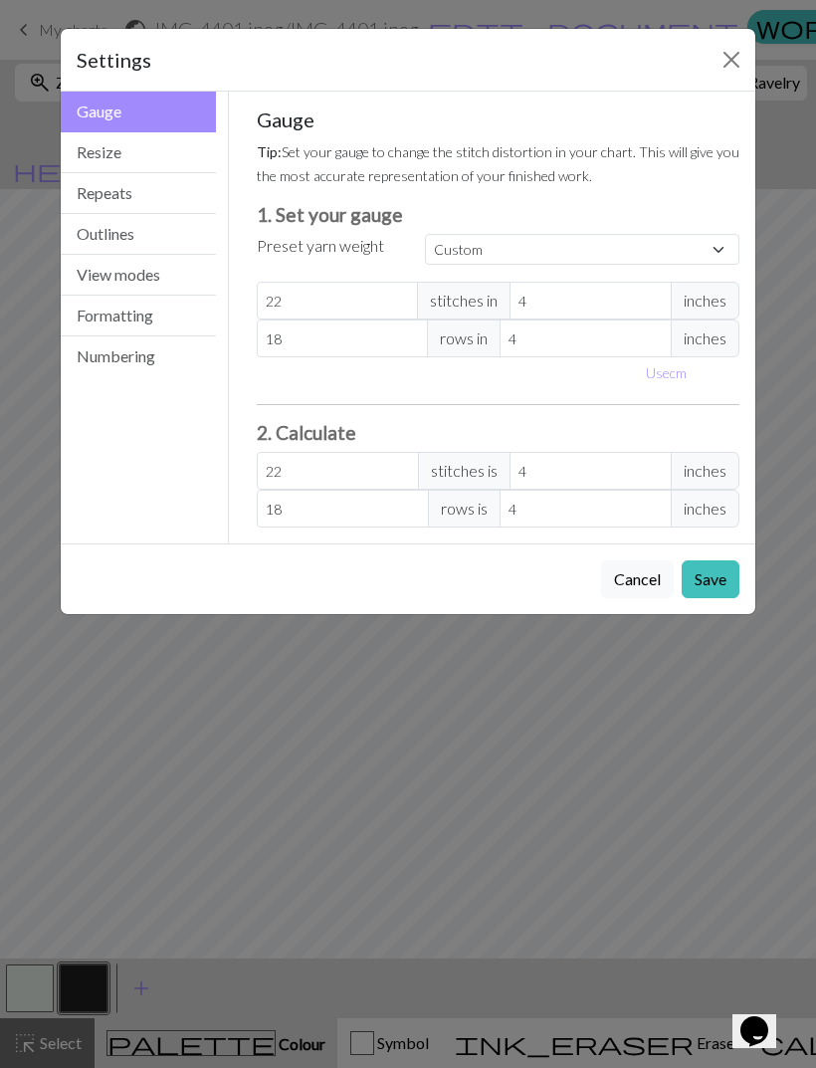
click at [728, 52] on button "Close" at bounding box center [732, 60] width 32 height 32
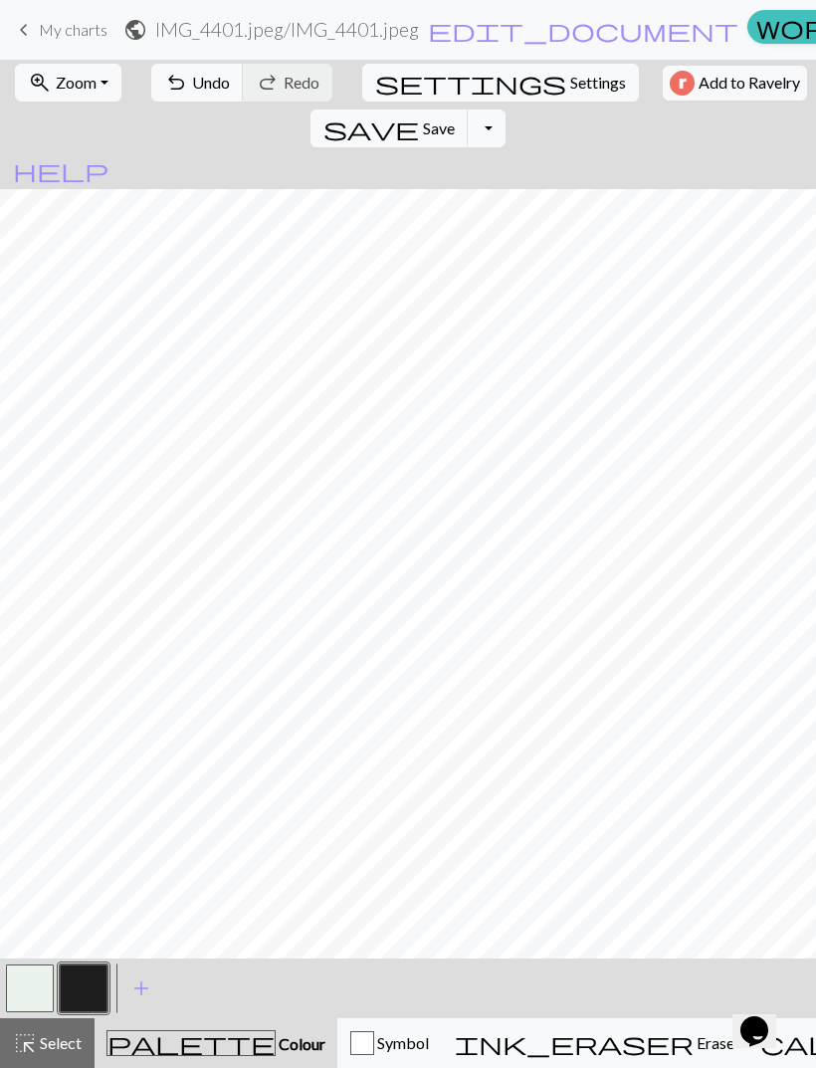
click at [32, 77] on span "zoom_in" at bounding box center [40, 83] width 24 height 28
click at [38, 83] on span "zoom_in" at bounding box center [40, 83] width 24 height 28
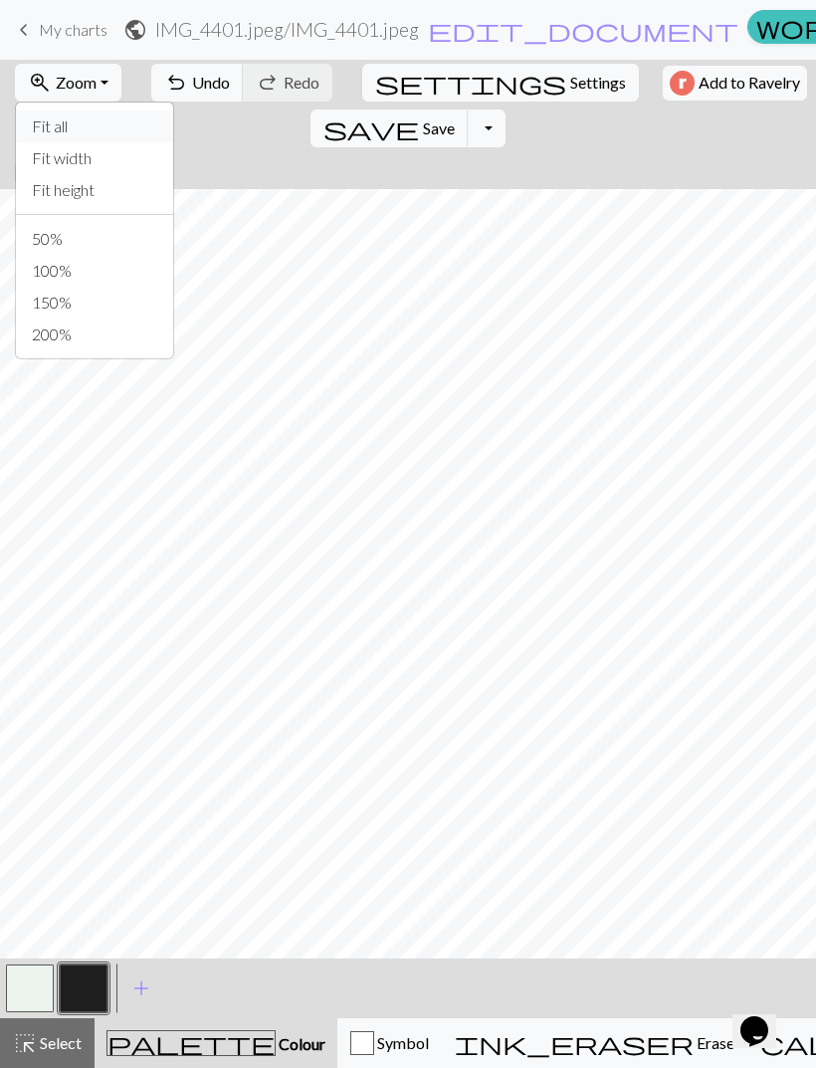
click at [35, 124] on button "Fit all" at bounding box center [94, 126] width 157 height 32
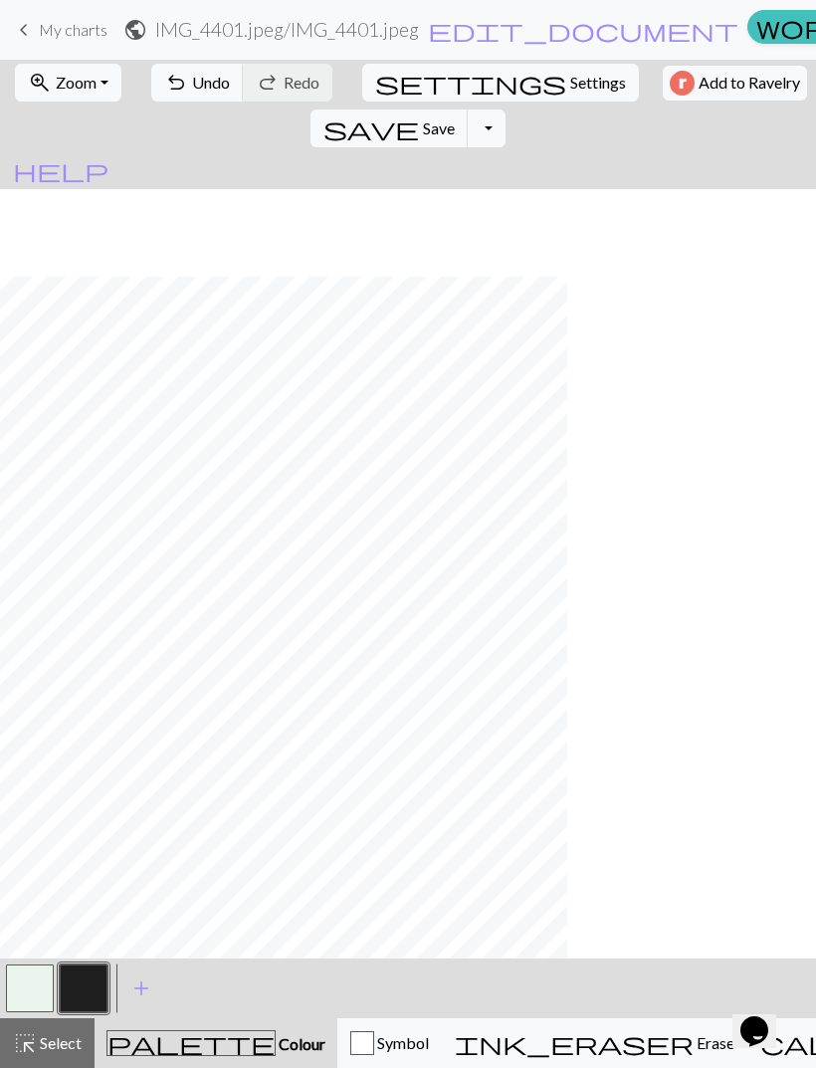
scroll to position [88, 0]
click at [469, 109] on button "save Save Save" at bounding box center [390, 128] width 158 height 38
click at [699, 80] on span "Add to Ravelry" at bounding box center [750, 83] width 102 height 25
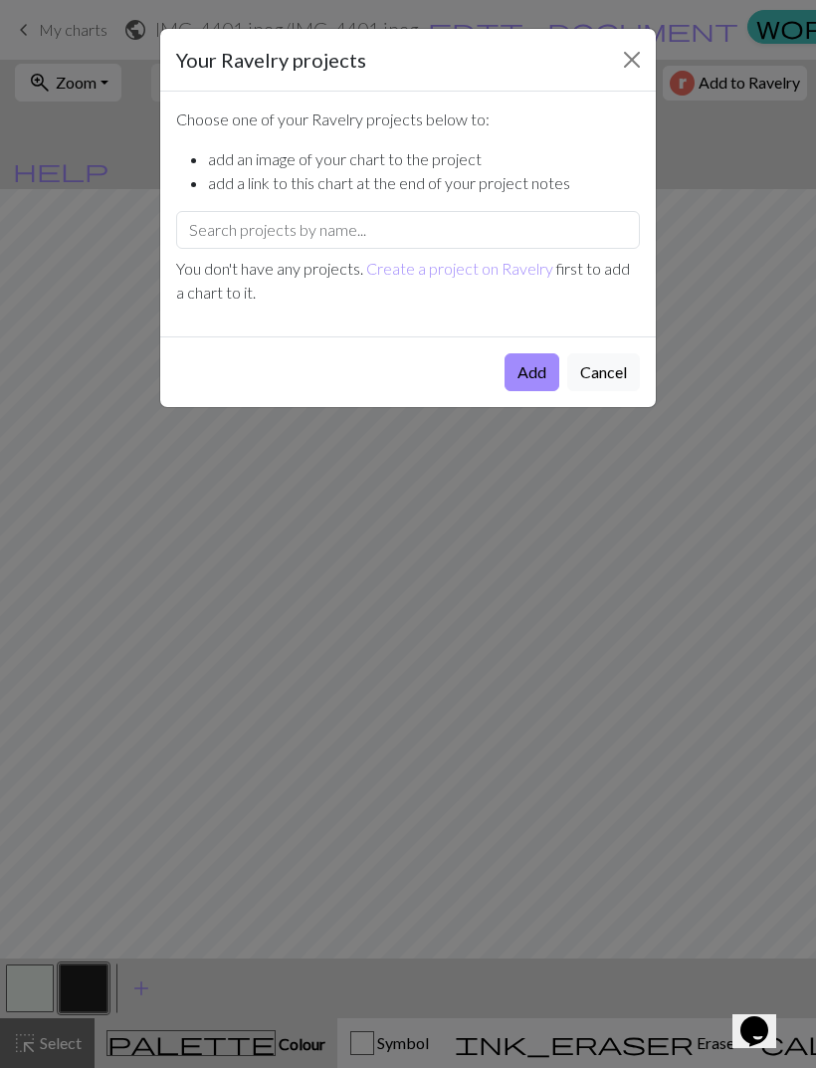
click at [625, 61] on button "Close" at bounding box center [632, 60] width 32 height 32
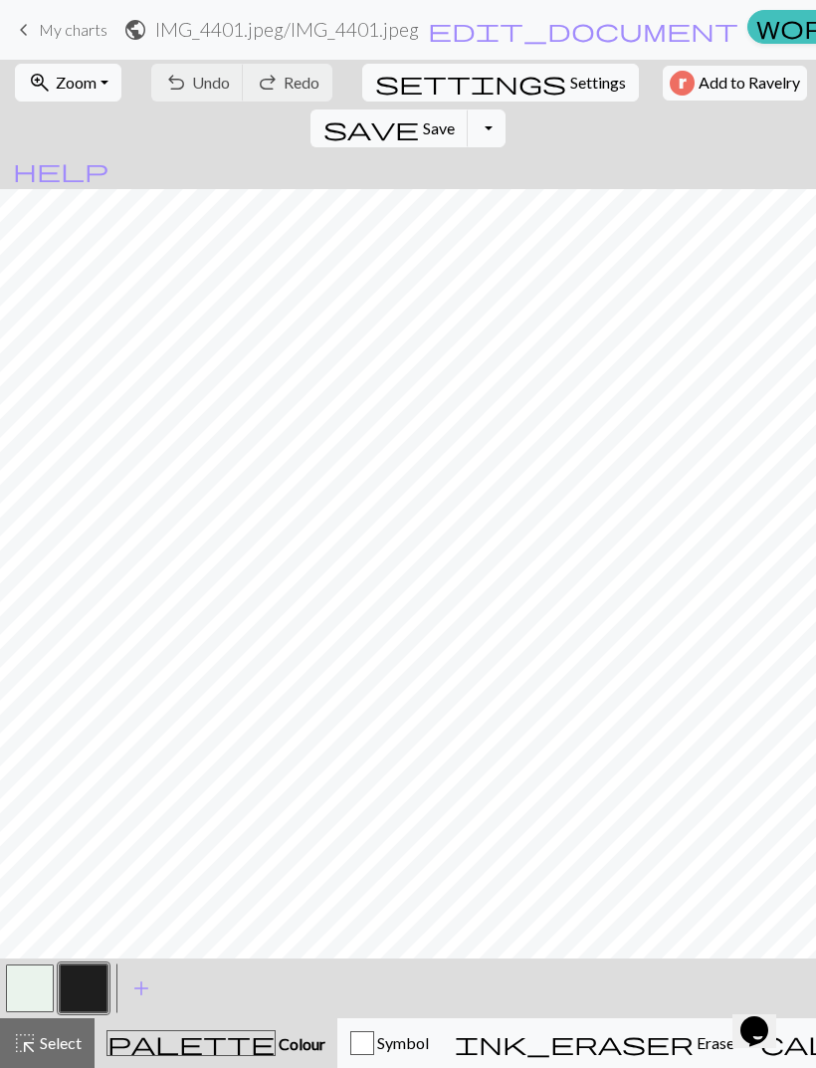
click at [419, 114] on span "save" at bounding box center [371, 128] width 96 height 28
click at [455, 118] on span "Save" at bounding box center [439, 127] width 32 height 19
click at [506, 109] on button "Toggle Dropdown" at bounding box center [487, 128] width 38 height 38
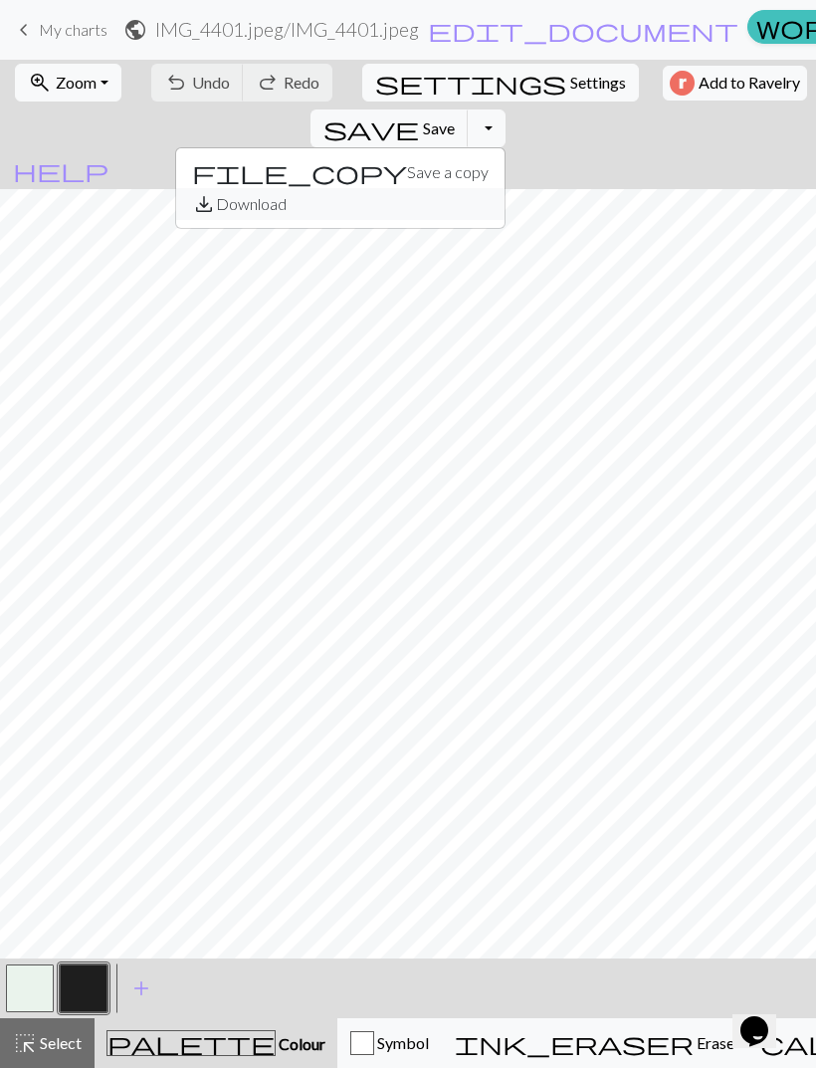
click at [505, 188] on button "save_alt Download" at bounding box center [340, 204] width 328 height 32
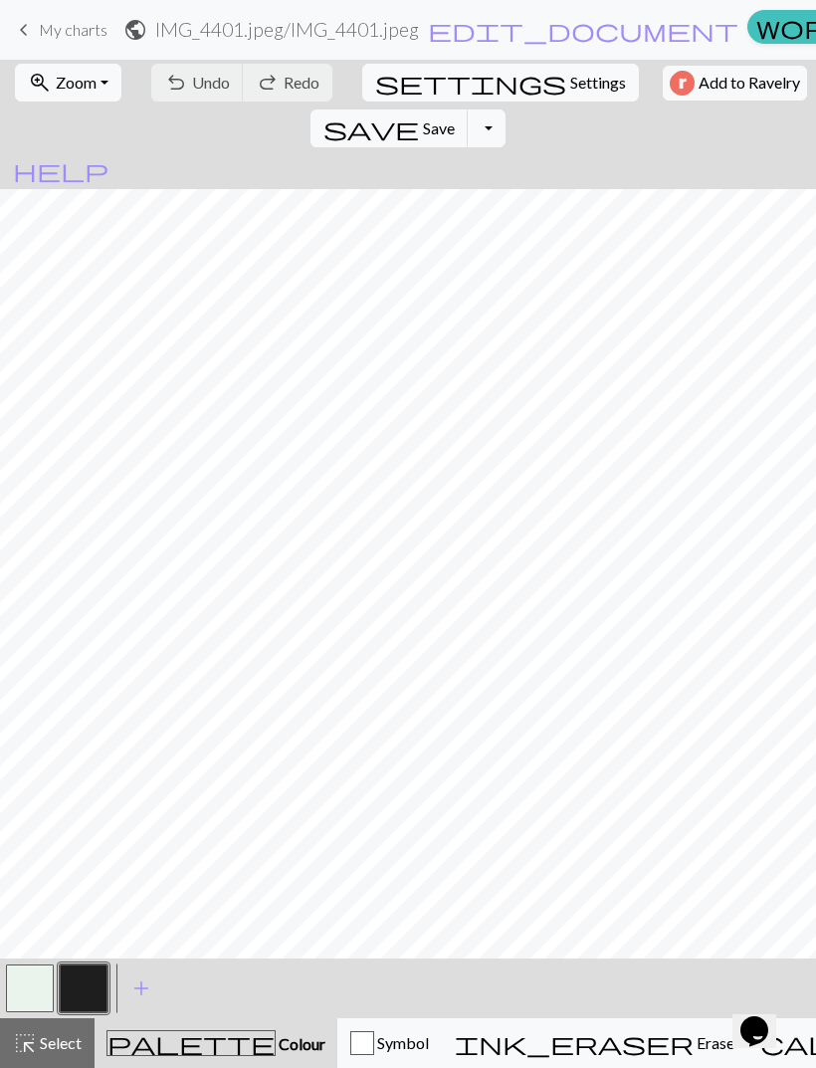
click at [506, 109] on button "Toggle Dropdown" at bounding box center [487, 128] width 38 height 38
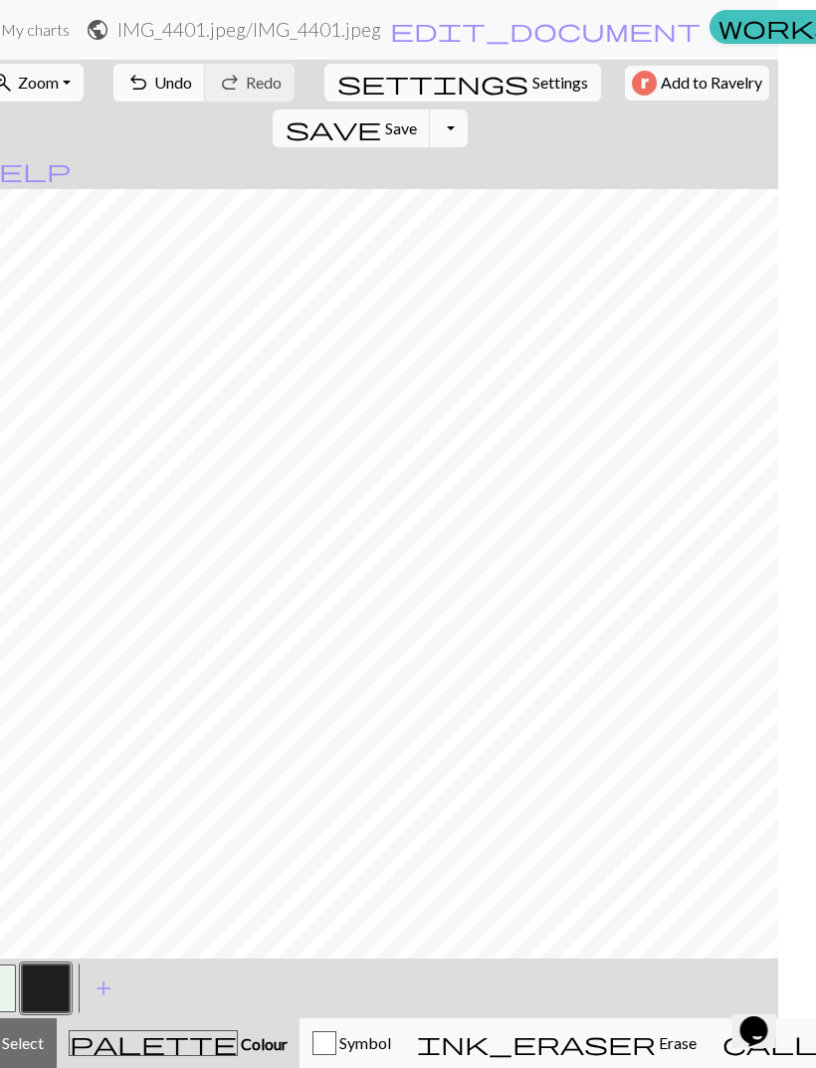
scroll to position [0, 0]
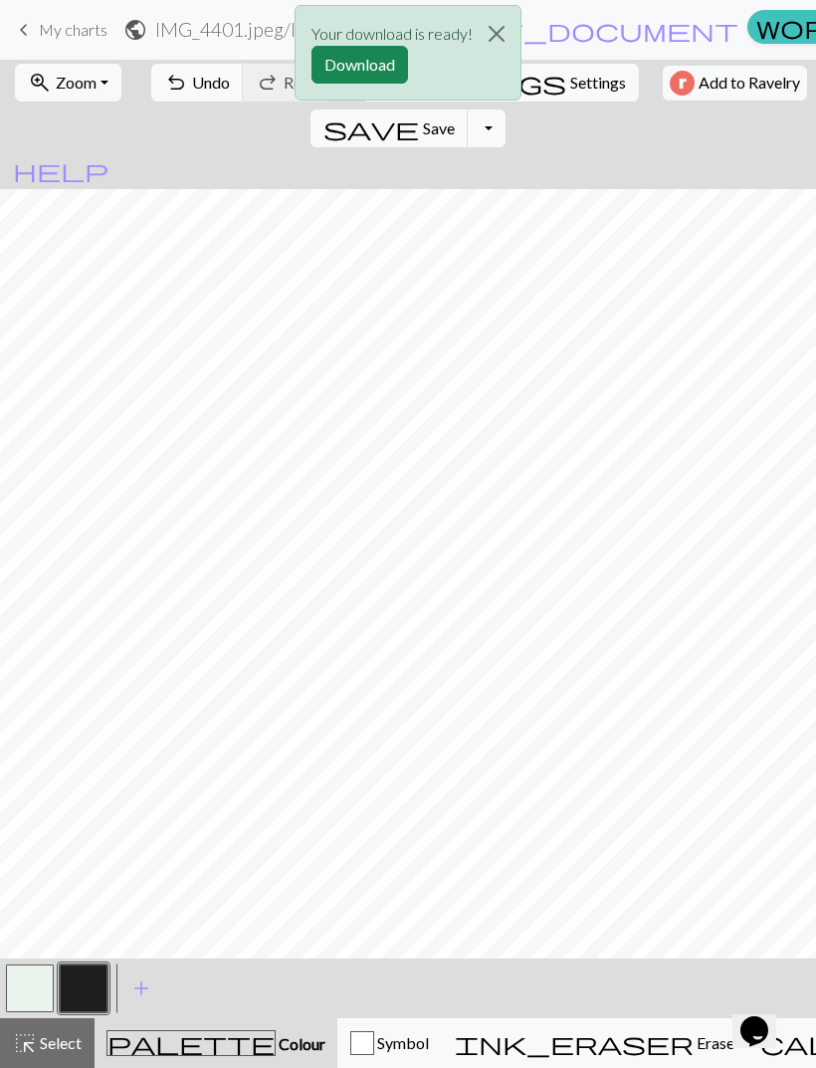
click at [176, 81] on div "Your download is ready! Download" at bounding box center [408, 58] width 816 height 116
click at [181, 83] on div "Your download is ready! Download" at bounding box center [408, 58] width 816 height 116
click at [385, 71] on button "Download" at bounding box center [360, 65] width 97 height 38
